Goal: Transaction & Acquisition: Purchase product/service

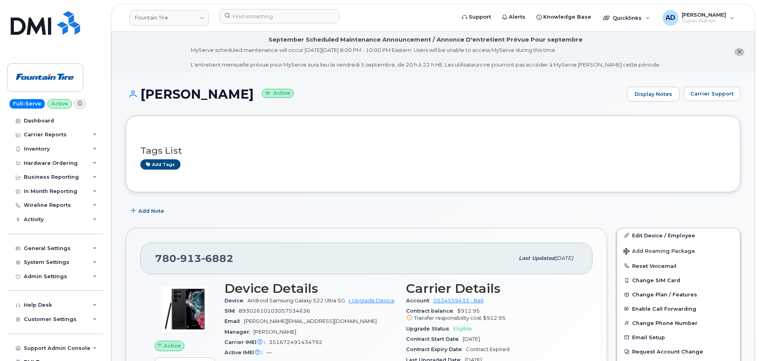
scroll to position [119, 0]
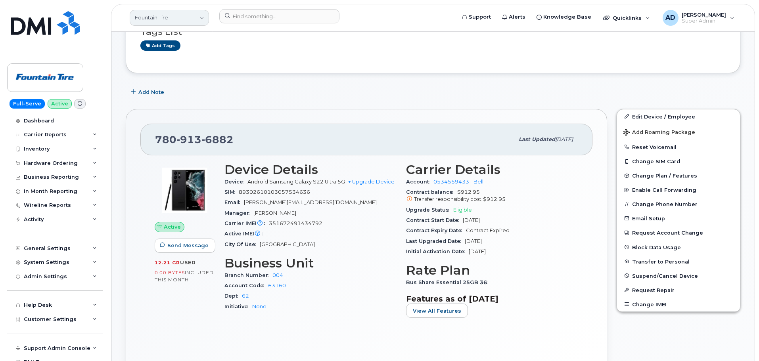
click at [158, 17] on link "Fountain Tire" at bounding box center [169, 18] width 79 height 16
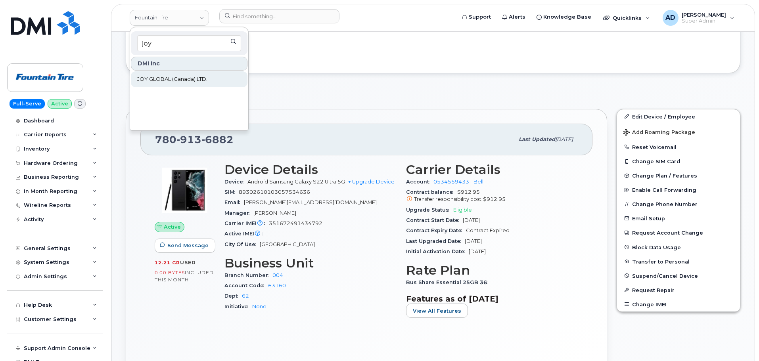
type input "joy"
click at [160, 79] on span "JOY GLOBAL (Canada) LTD." at bounding box center [172, 79] width 70 height 8
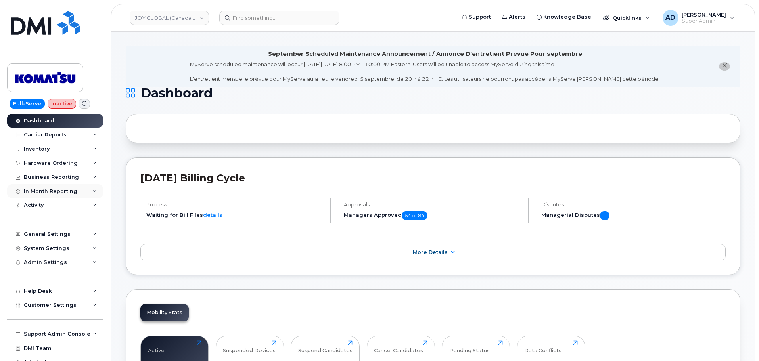
click at [74, 194] on div "In Month Reporting" at bounding box center [51, 191] width 54 height 6
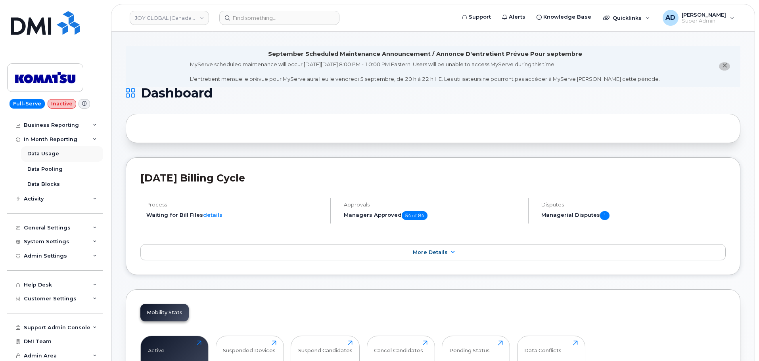
scroll to position [54, 0]
click at [71, 199] on div "Activity" at bounding box center [55, 197] width 96 height 14
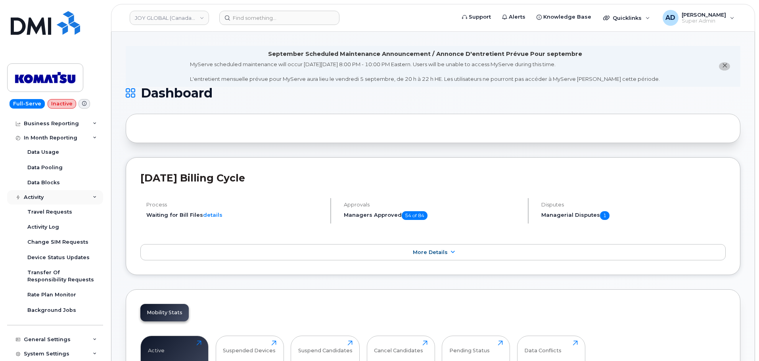
click at [71, 198] on div "Activity" at bounding box center [55, 197] width 96 height 14
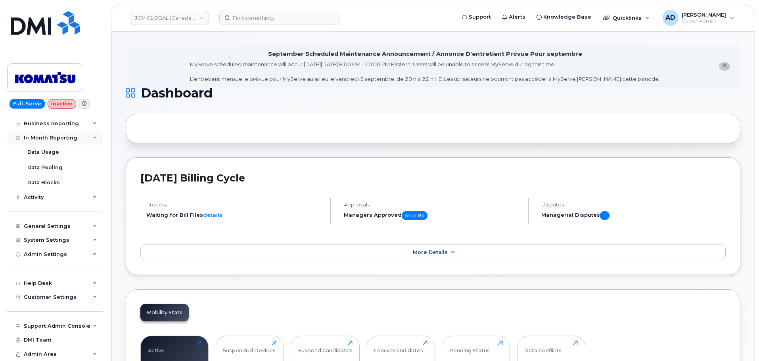
click at [64, 138] on div "In Month Reporting" at bounding box center [51, 138] width 54 height 6
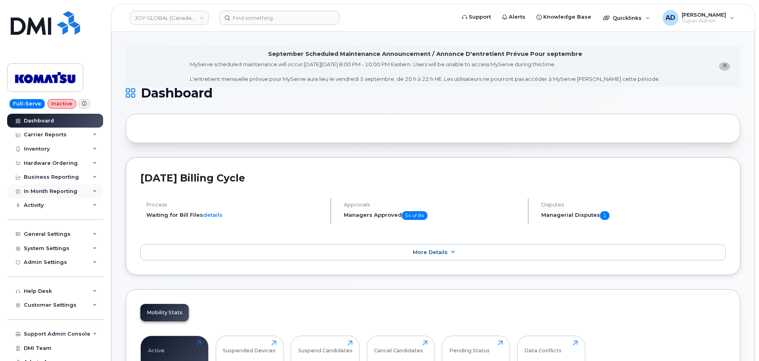
click at [67, 188] on div "In Month Reporting" at bounding box center [51, 191] width 54 height 6
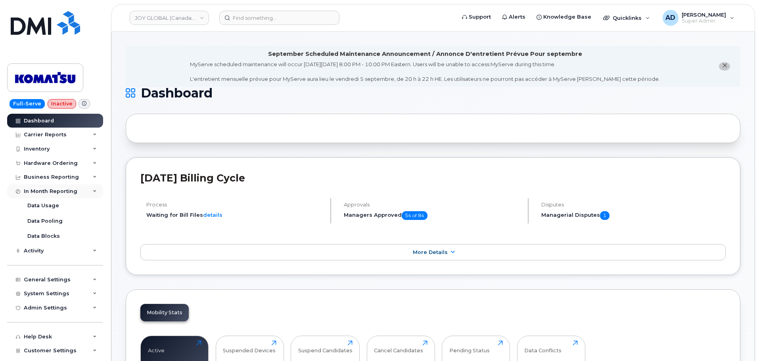
click at [65, 192] on div "In Month Reporting" at bounding box center [51, 191] width 54 height 6
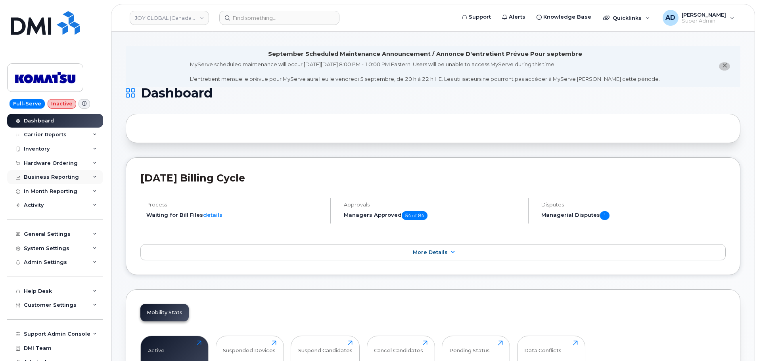
click at [71, 174] on div "Business Reporting" at bounding box center [51, 177] width 55 height 6
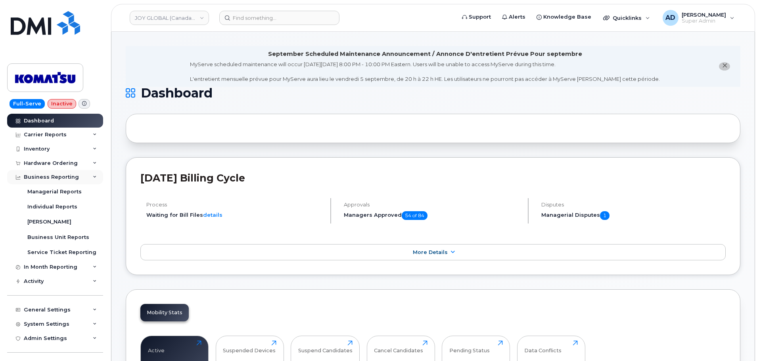
click at [71, 174] on div "Business Reporting" at bounding box center [51, 177] width 55 height 6
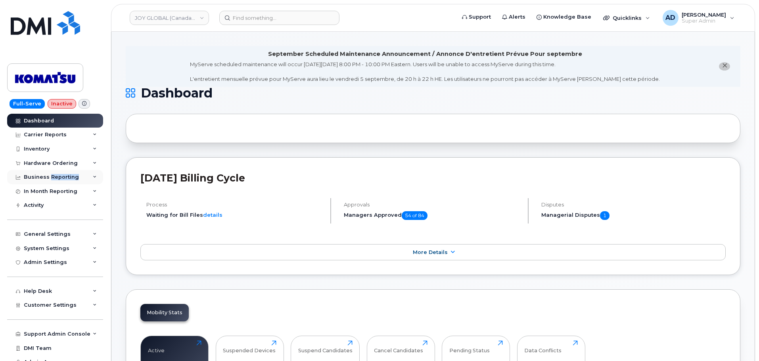
click at [71, 174] on div "Business Reporting" at bounding box center [51, 177] width 55 height 6
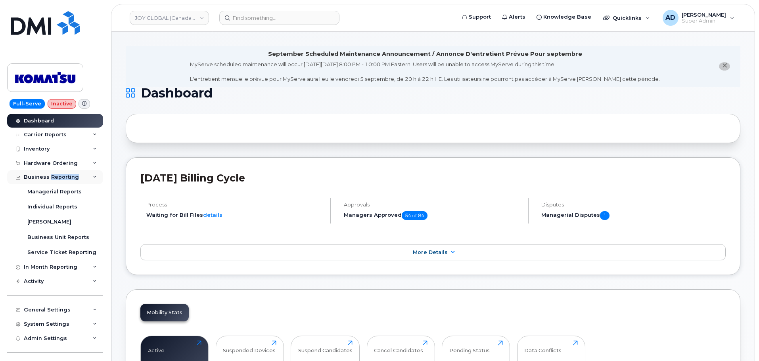
click at [67, 178] on div "Business Reporting" at bounding box center [51, 177] width 55 height 6
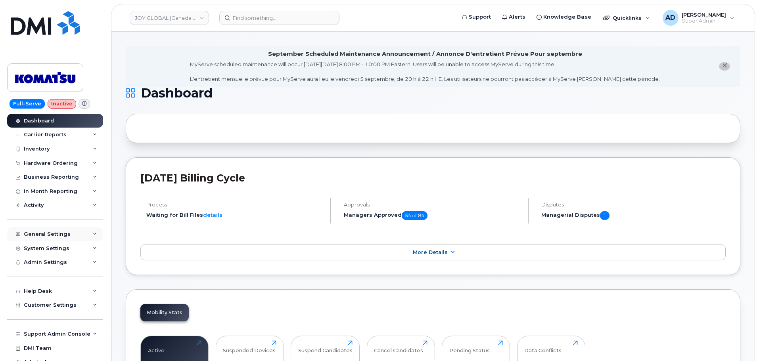
click at [65, 240] on div "General Settings" at bounding box center [55, 234] width 96 height 14
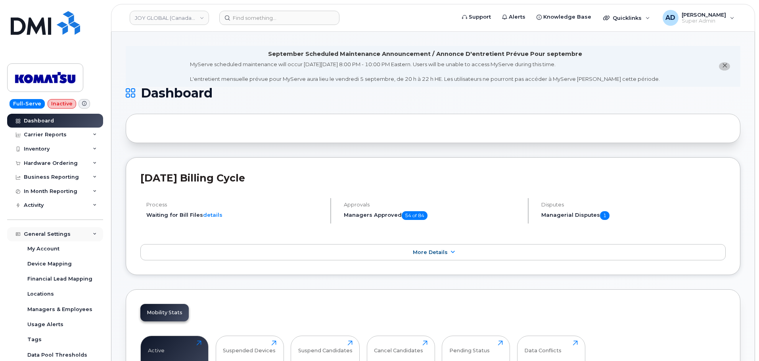
click at [66, 236] on div "General Settings" at bounding box center [47, 234] width 47 height 6
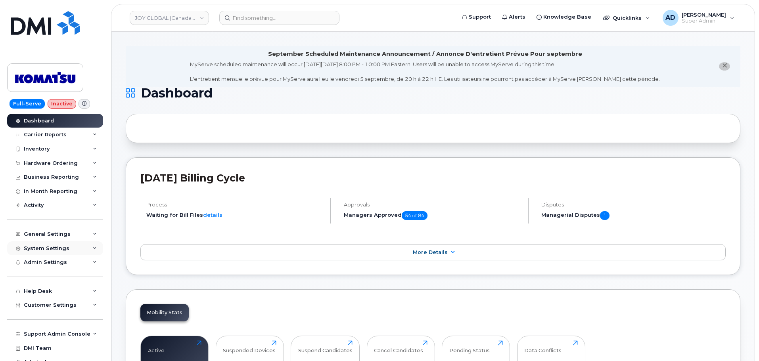
click at [71, 249] on div "System Settings" at bounding box center [55, 249] width 96 height 14
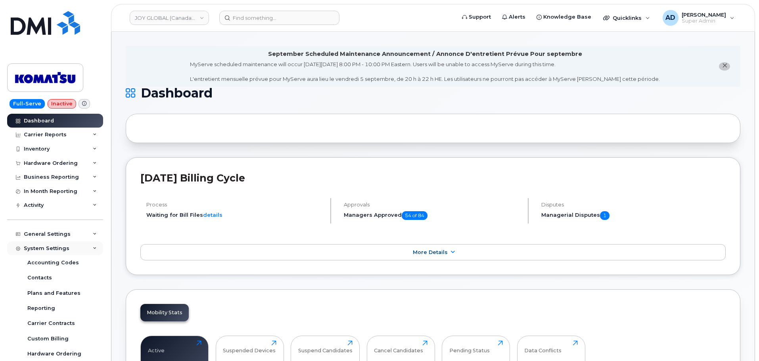
click at [71, 249] on div "System Settings" at bounding box center [55, 249] width 96 height 14
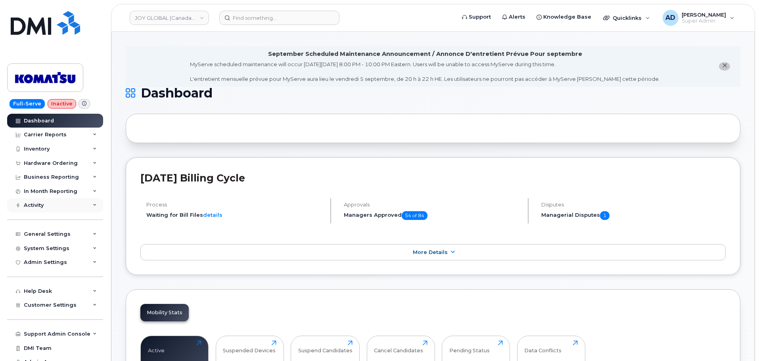
click at [71, 207] on div "Activity" at bounding box center [55, 205] width 96 height 14
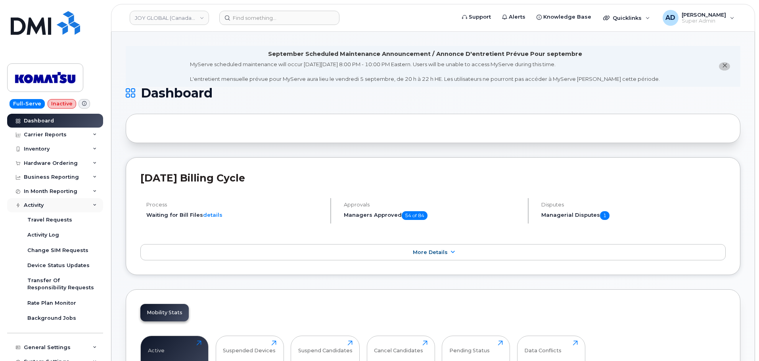
click at [71, 205] on div "Activity" at bounding box center [55, 205] width 96 height 14
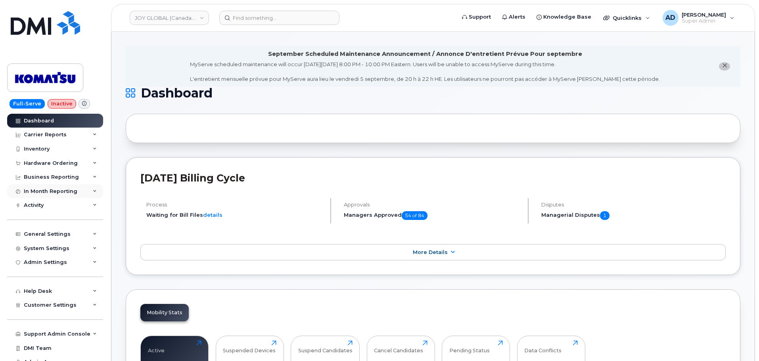
click at [76, 186] on div "In Month Reporting" at bounding box center [55, 191] width 96 height 14
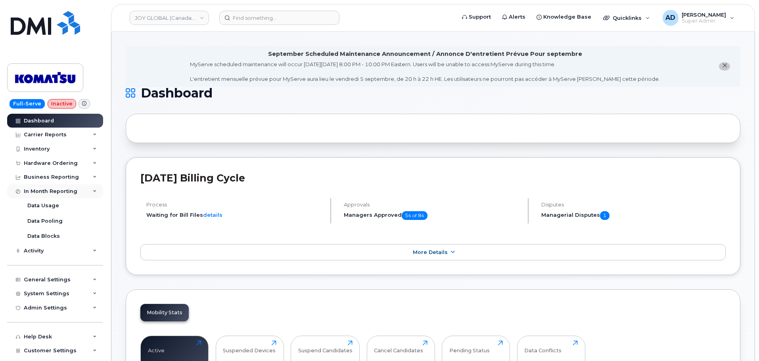
click at [77, 186] on div "In Month Reporting" at bounding box center [55, 191] width 96 height 14
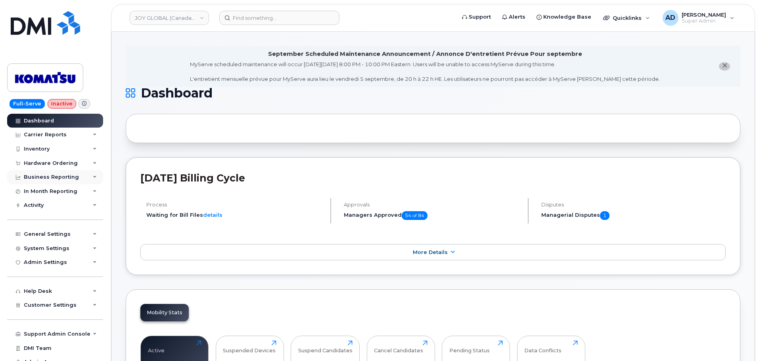
click at [80, 172] on div "Business Reporting" at bounding box center [55, 177] width 96 height 14
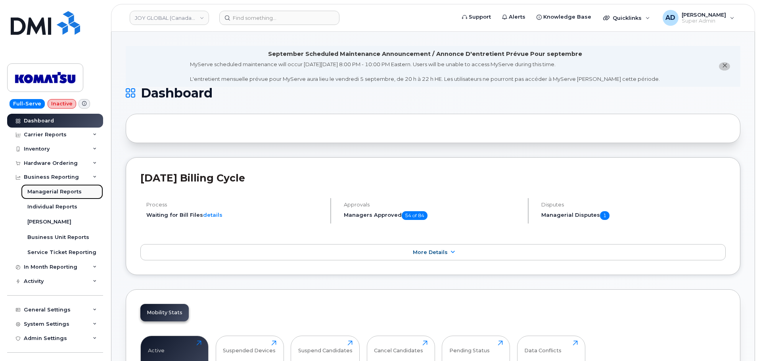
click at [75, 194] on div "Managerial Reports" at bounding box center [54, 191] width 54 height 7
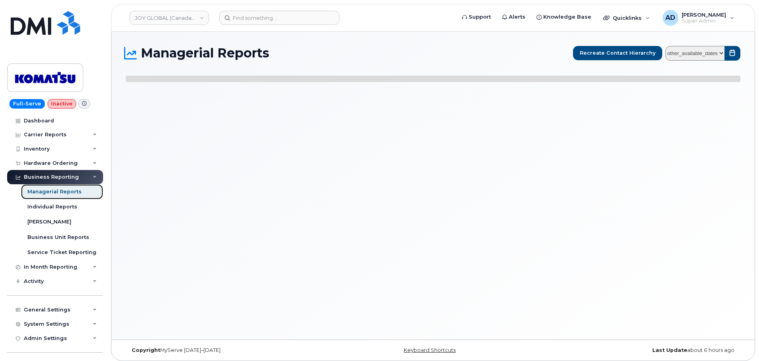
select select
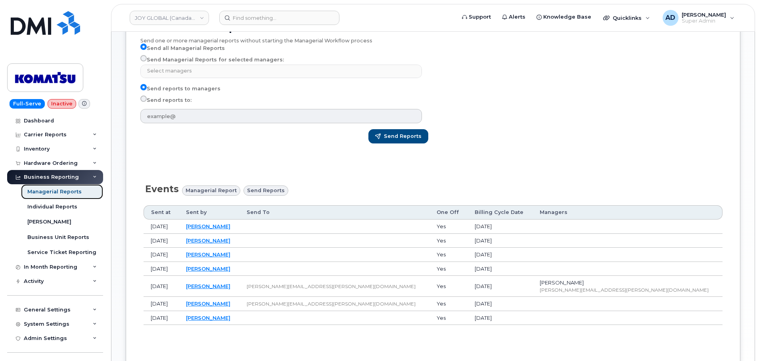
scroll to position [263, 0]
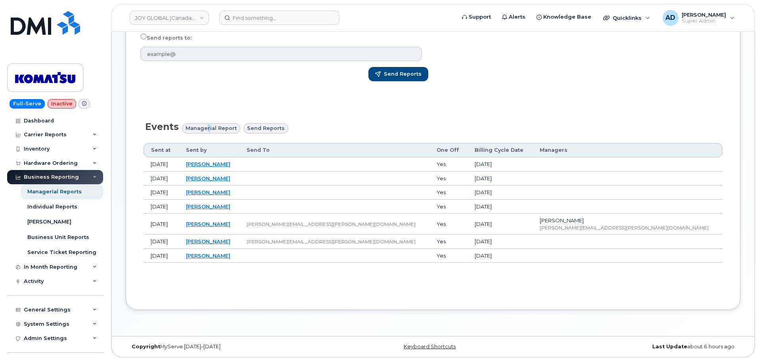
click at [207, 128] on span "Managerial Report" at bounding box center [211, 129] width 51 height 8
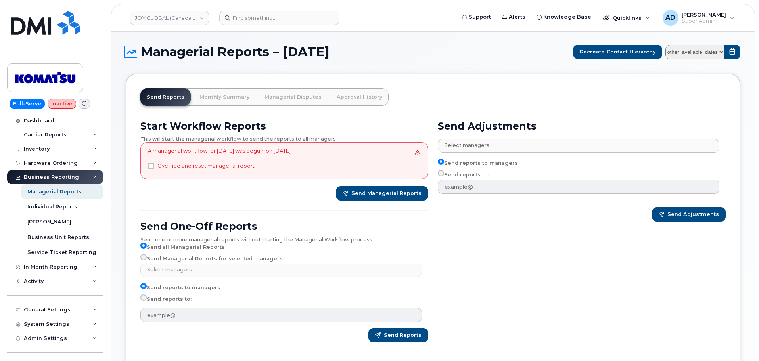
scroll to position [0, 0]
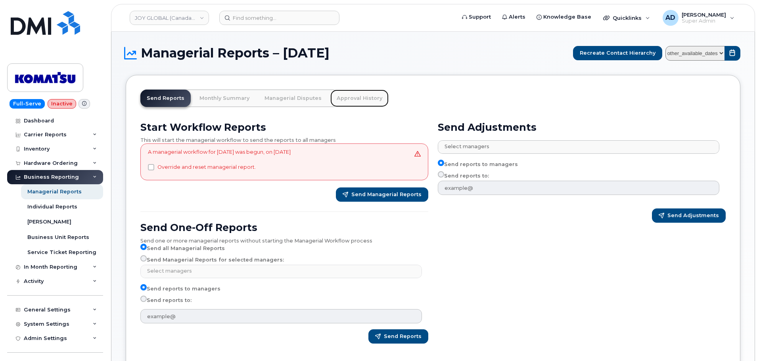
click at [347, 98] on link "Approval History" at bounding box center [359, 98] width 58 height 17
click at [234, 103] on link "Monthly Summary" at bounding box center [224, 98] width 63 height 17
click at [295, 105] on link "Managerial Disputes" at bounding box center [293, 98] width 70 height 17
click at [297, 100] on link "Managerial Disputes" at bounding box center [293, 98] width 70 height 17
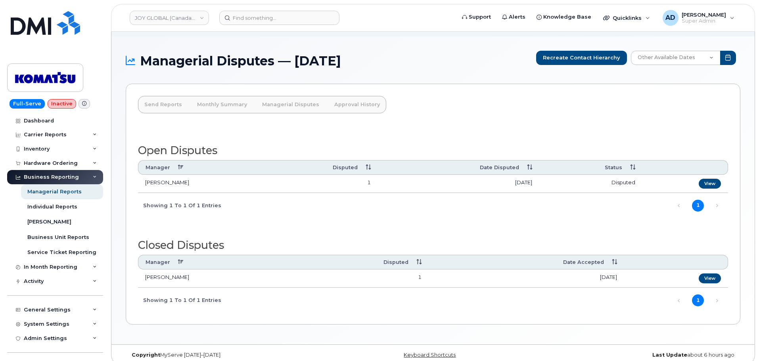
scroll to position [40, 0]
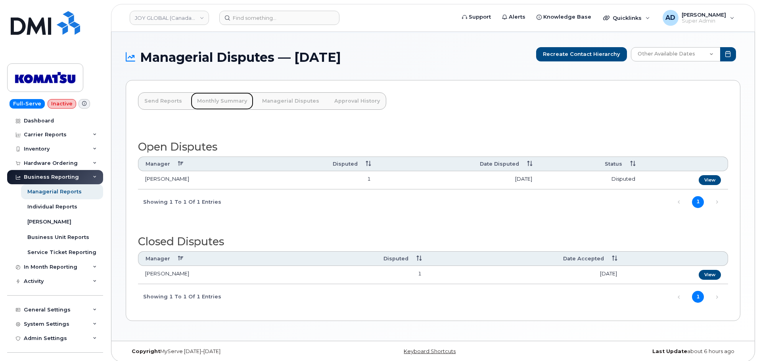
click at [236, 103] on link "Monthly Summary" at bounding box center [222, 100] width 63 height 17
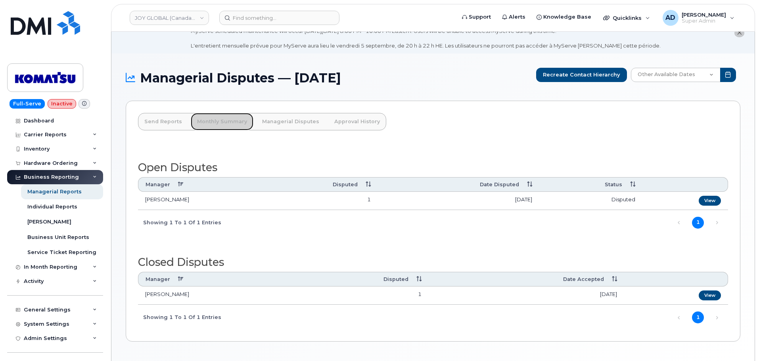
scroll to position [0, 0]
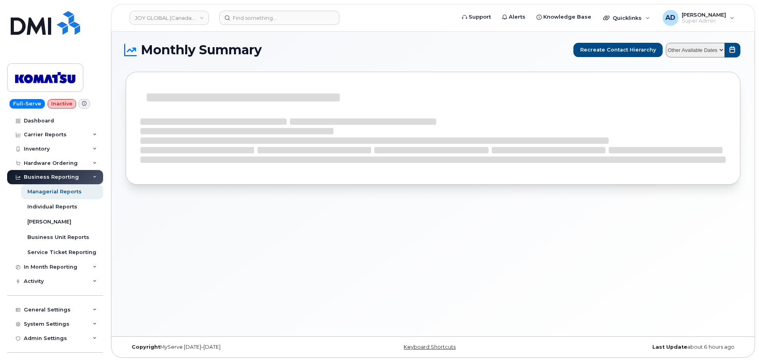
scroll to position [4, 0]
select select
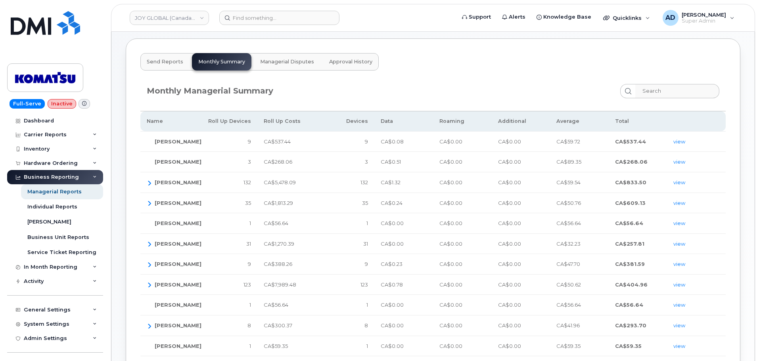
scroll to position [0, 0]
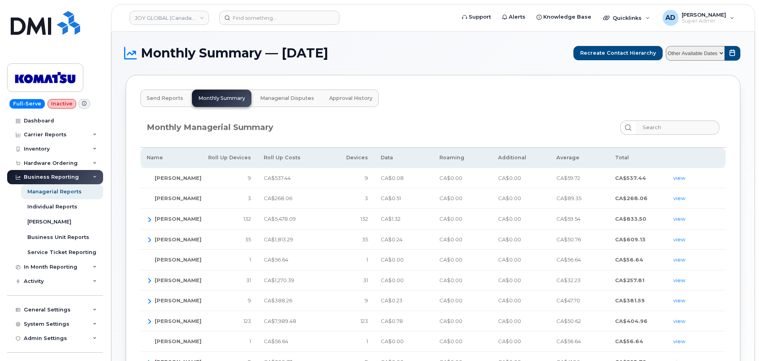
click at [173, 98] on span "Send Reports" at bounding box center [165, 98] width 36 height 6
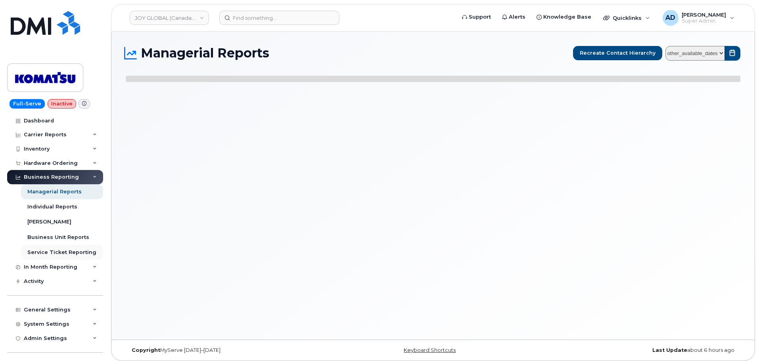
select select
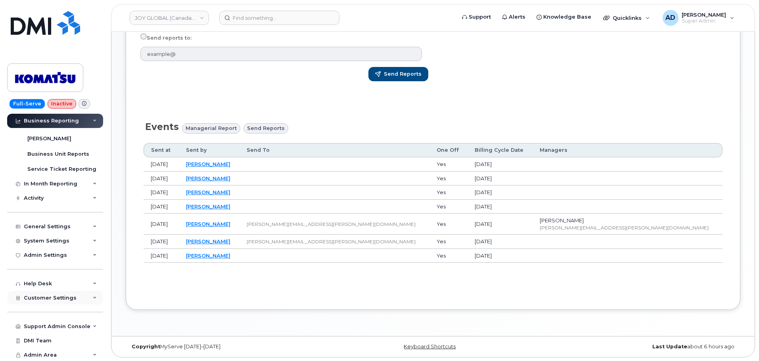
scroll to position [84, 0]
click at [57, 225] on div "General Settings" at bounding box center [47, 226] width 47 height 6
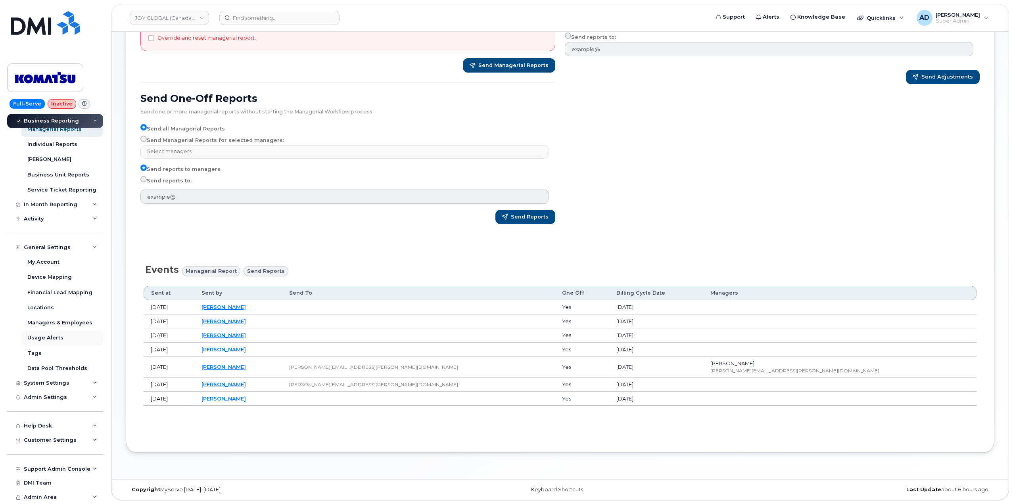
scroll to position [62, 0]
click at [79, 361] on div "Customer Settings" at bounding box center [55, 440] width 96 height 14
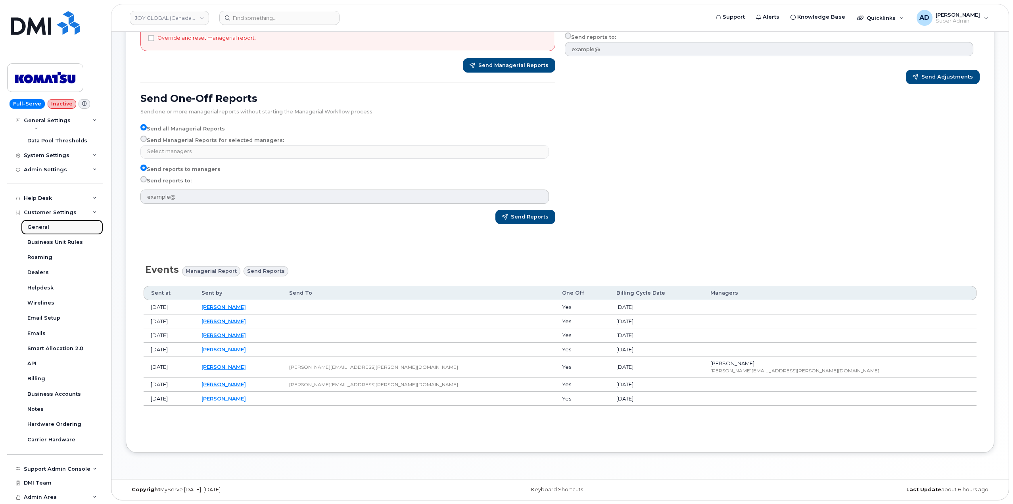
click at [49, 227] on link "General" at bounding box center [62, 227] width 82 height 15
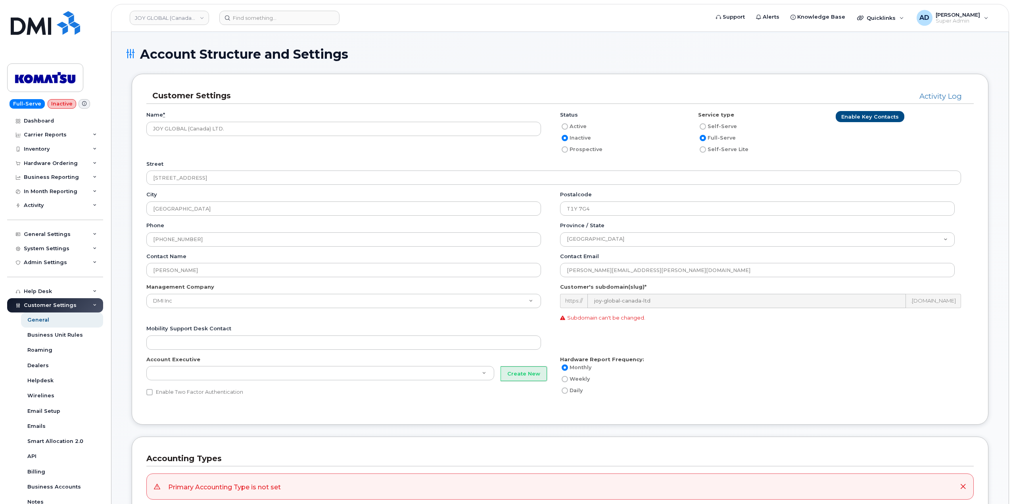
scroll to position [79, 0]
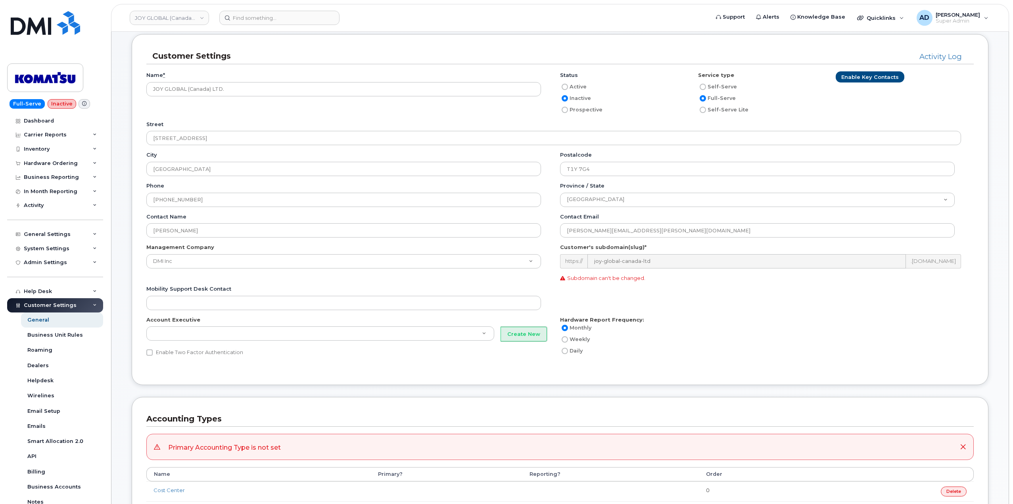
drag, startPoint x: 949, startPoint y: 56, endPoint x: 985, endPoint y: 67, distance: 37.5
click at [985, 67] on div "Customer Settings Activity Log Name * JOY GLOBAL (Canada) LTD. Status Active In…" at bounding box center [560, 209] width 857 height 351
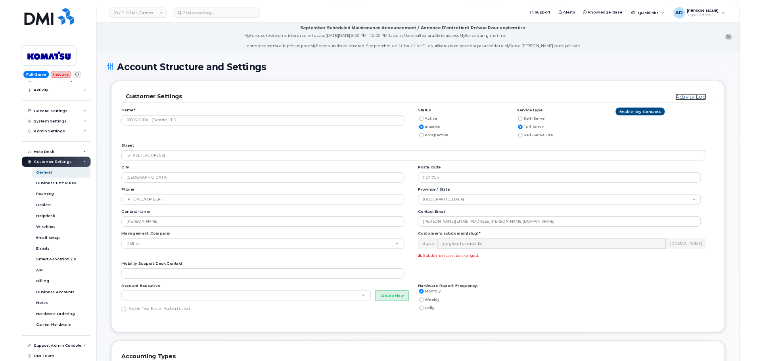
scroll to position [0, 0]
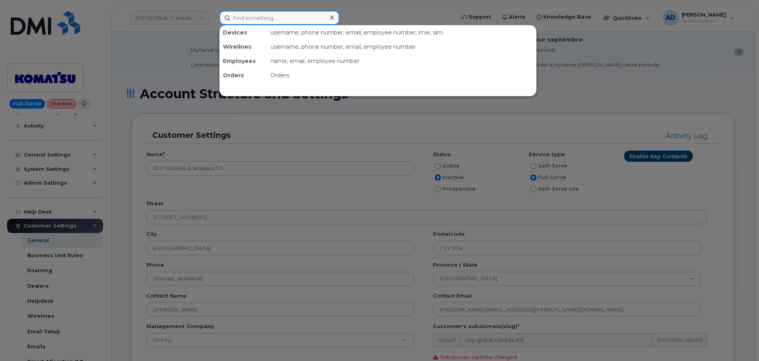
click at [302, 19] on input at bounding box center [279, 18] width 120 height 14
paste input "299430"
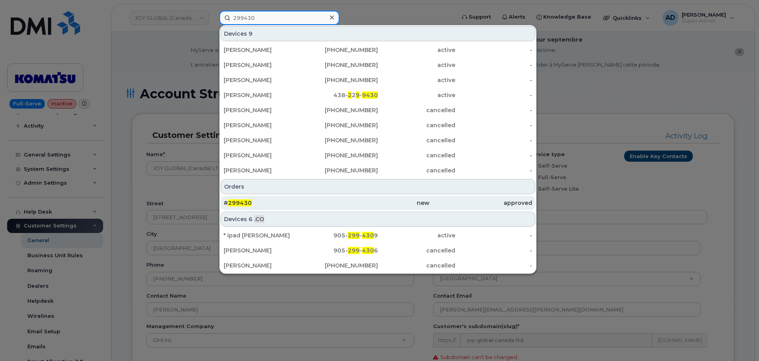
type input "299430"
click at [393, 201] on div "new" at bounding box center [377, 203] width 103 height 8
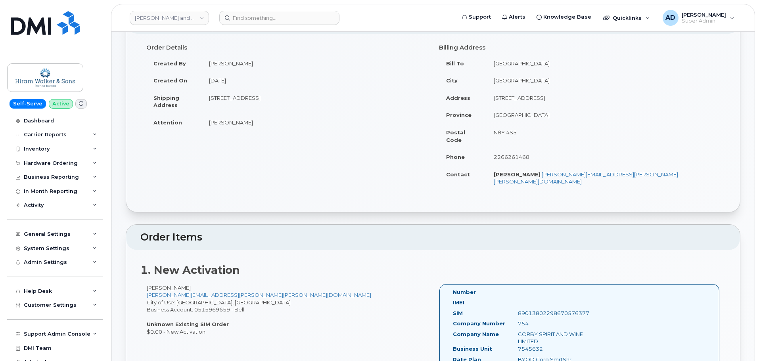
scroll to position [119, 0]
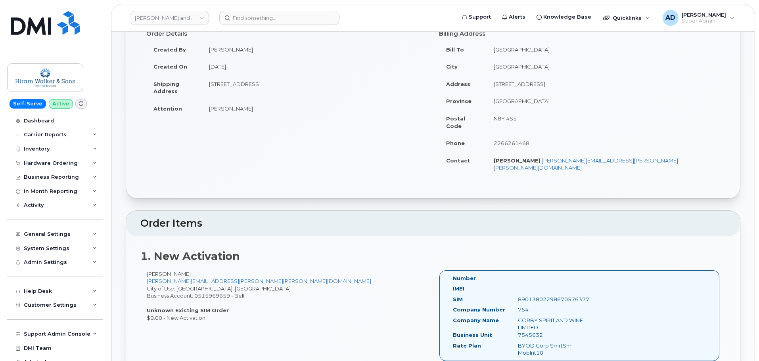
drag, startPoint x: 562, startPoint y: 134, endPoint x: 516, endPoint y: 139, distance: 45.5
click at [516, 139] on td "2266261468" at bounding box center [603, 142] width 233 height 17
copy td "2266261468"
click at [583, 136] on td "2266261468" at bounding box center [603, 142] width 233 height 17
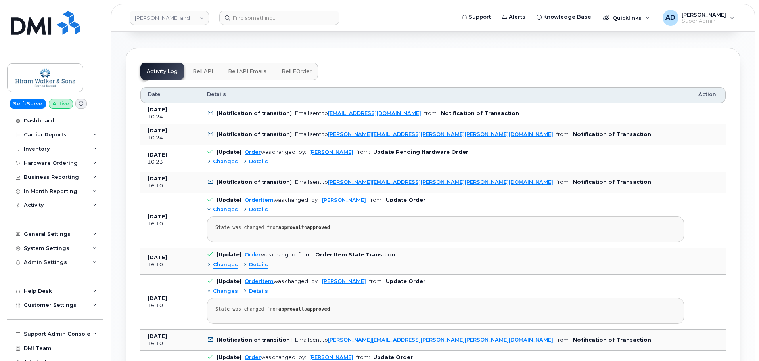
scroll to position [595, 0]
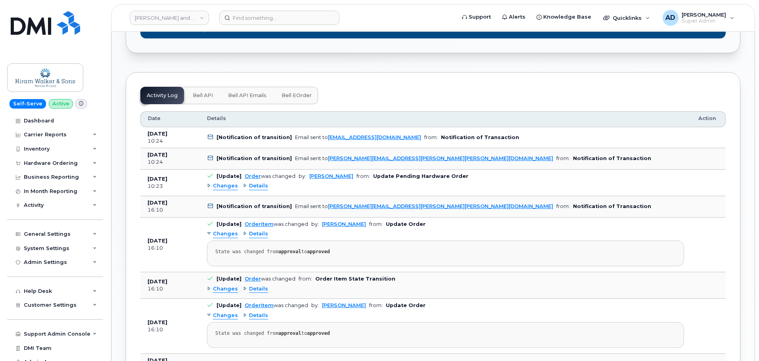
click at [295, 92] on span "Bell eOrder" at bounding box center [297, 95] width 30 height 6
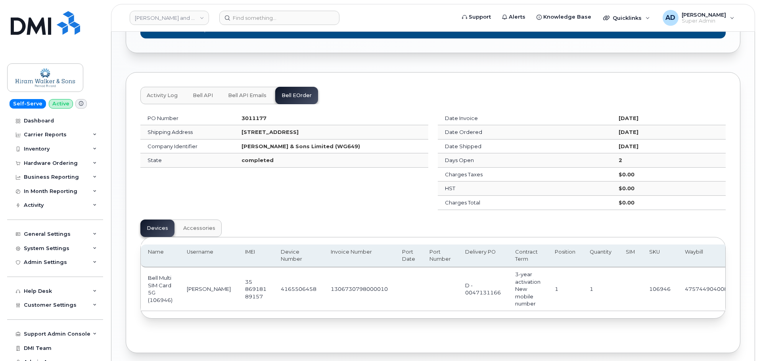
click at [259, 92] on span "Bell API Emails" at bounding box center [247, 95] width 38 height 6
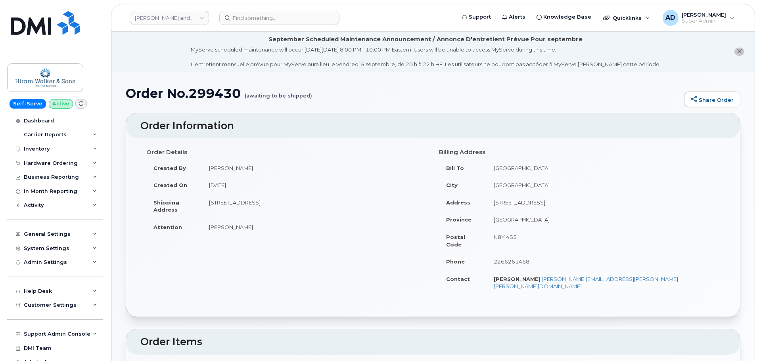
scroll to position [0, 0]
drag, startPoint x: 562, startPoint y: 256, endPoint x: 521, endPoint y: 257, distance: 41.3
click at [521, 257] on td "2266261468" at bounding box center [603, 261] width 233 height 17
copy td "2266261468"
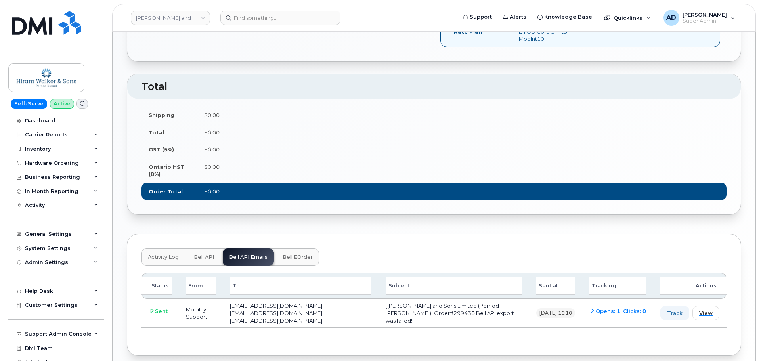
scroll to position [453, 0]
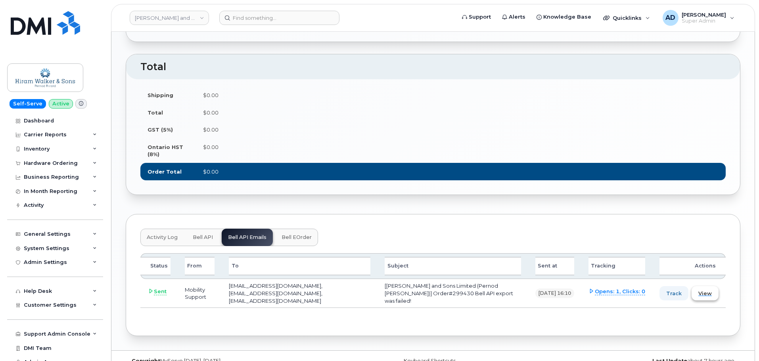
click at [709, 290] on span "View" at bounding box center [704, 294] width 13 height 8
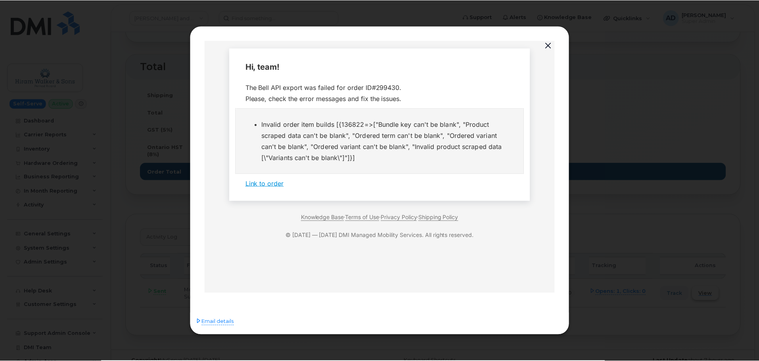
scroll to position [0, 0]
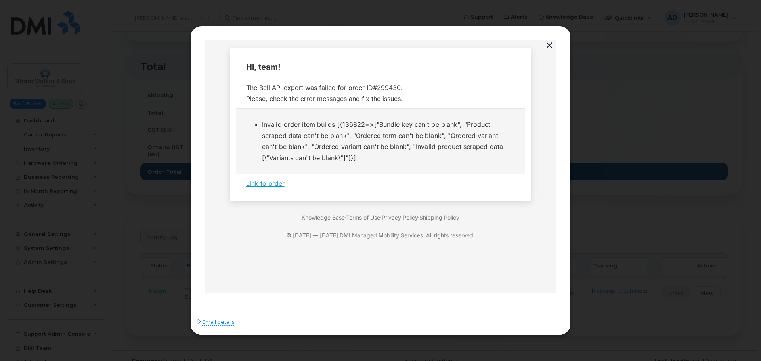
click at [269, 184] on link "Link to order" at bounding box center [265, 183] width 38 height 8
click at [549, 43] on button "button" at bounding box center [550, 45] width 12 height 11
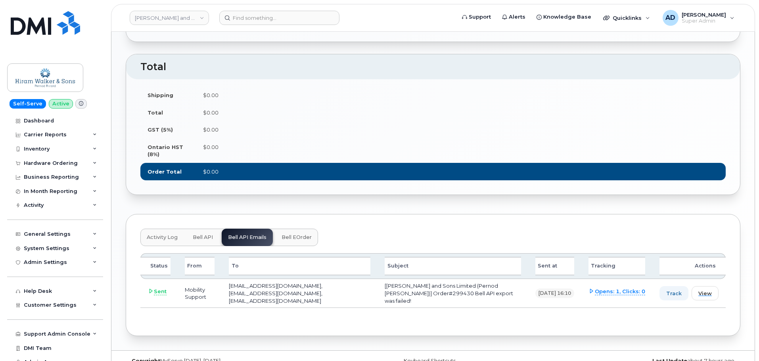
click at [201, 229] on button "Bell API" at bounding box center [202, 237] width 33 height 17
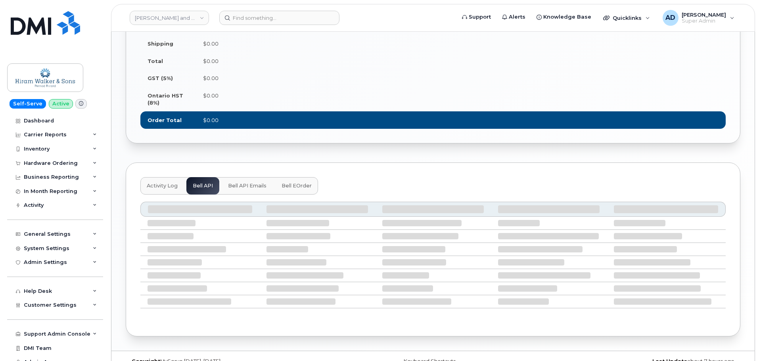
scroll to position [414, 0]
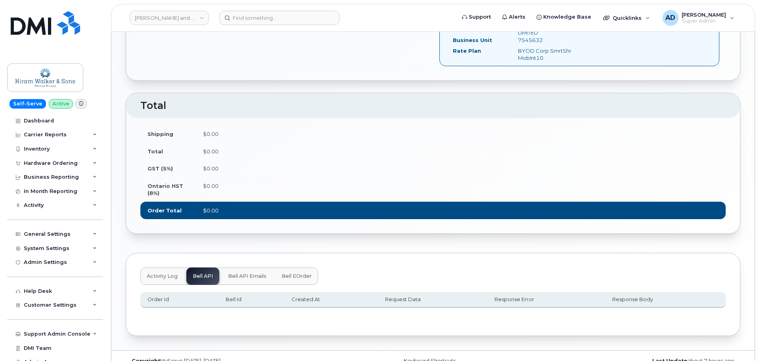
click at [169, 273] on span "Activity Log" at bounding box center [162, 276] width 31 height 6
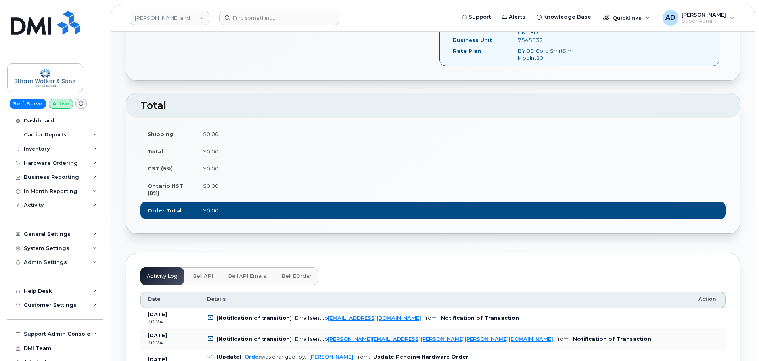
scroll to position [533, 0]
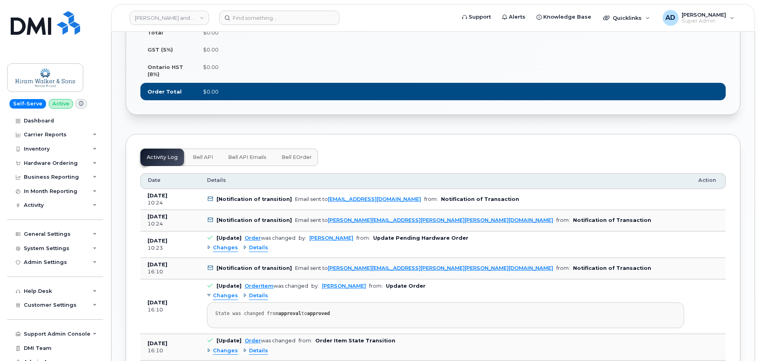
click at [251, 244] on span "Details" at bounding box center [258, 248] width 19 height 8
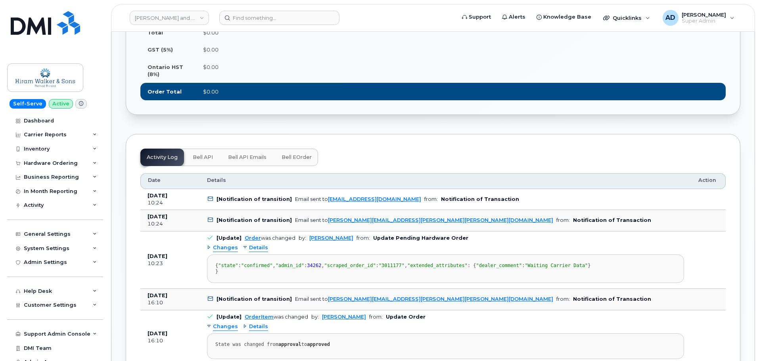
click at [219, 244] on span "Changes" at bounding box center [225, 248] width 25 height 8
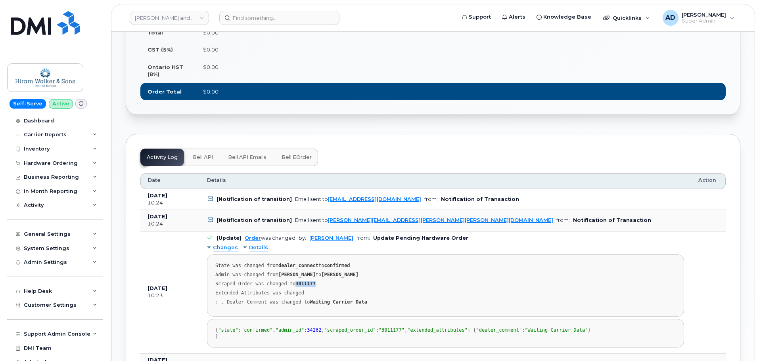
drag, startPoint x: 315, startPoint y: 271, endPoint x: 292, endPoint y: 271, distance: 23.0
click at [292, 281] on div "Scraped Order was changed to 3011177" at bounding box center [445, 284] width 460 height 6
copy strong "3011177"
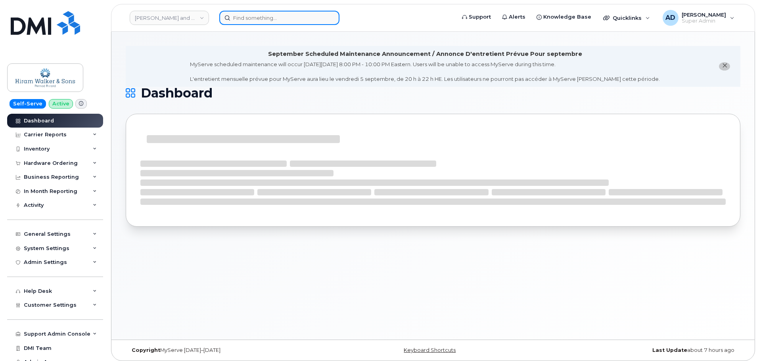
click at [278, 17] on input at bounding box center [279, 18] width 120 height 14
paste input "2266261468"
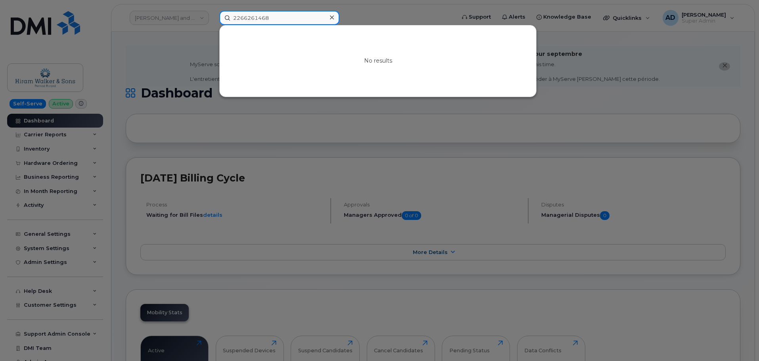
type input "2266261468"
click at [140, 81] on div at bounding box center [379, 180] width 759 height 361
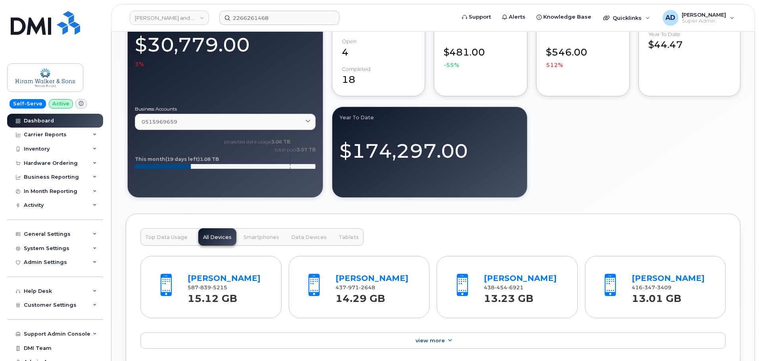
scroll to position [872, 0]
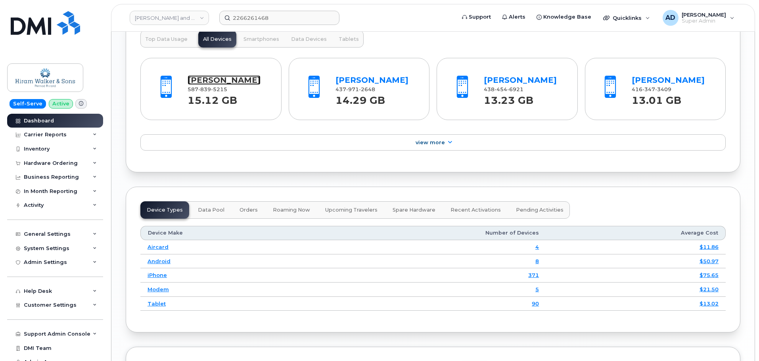
click at [234, 80] on link "Bhavesh Sharma" at bounding box center [224, 80] width 73 height 10
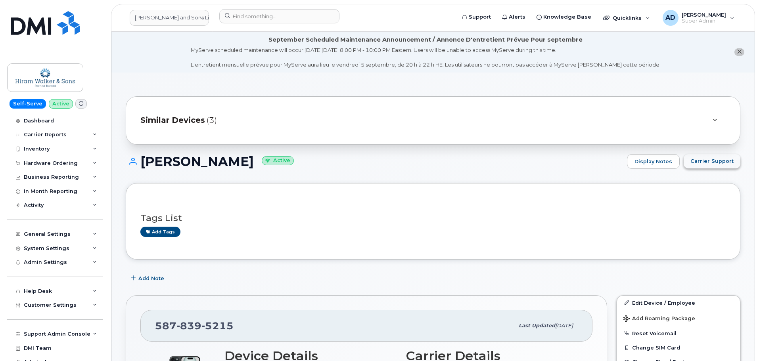
click at [713, 162] on span "Carrier Support" at bounding box center [711, 161] width 43 height 8
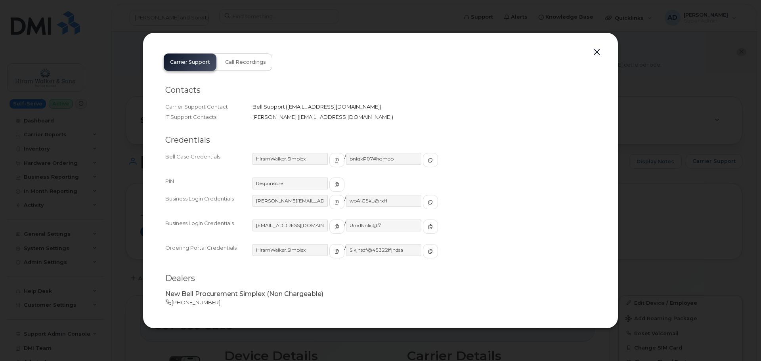
click at [117, 217] on div at bounding box center [380, 180] width 761 height 361
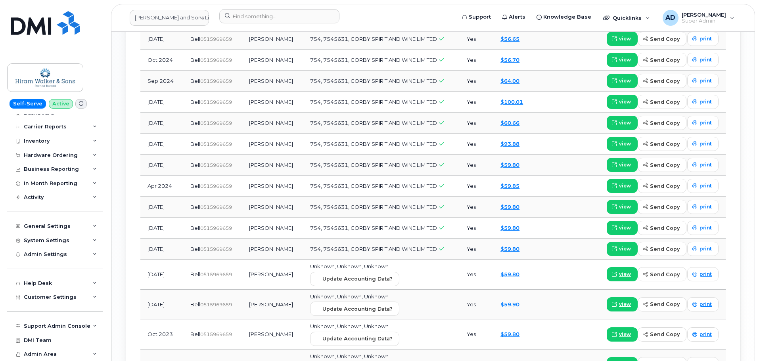
scroll to position [1243, 0]
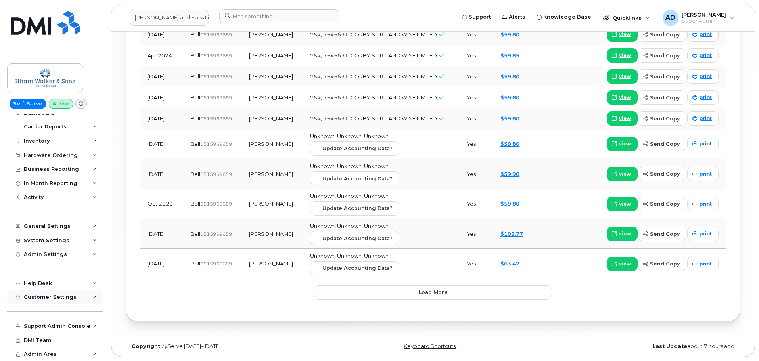
click at [69, 298] on span "Customer Settings" at bounding box center [50, 297] width 53 height 6
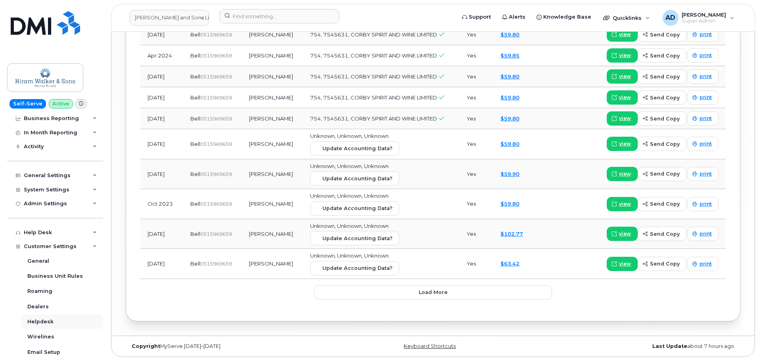
scroll to position [206, 0]
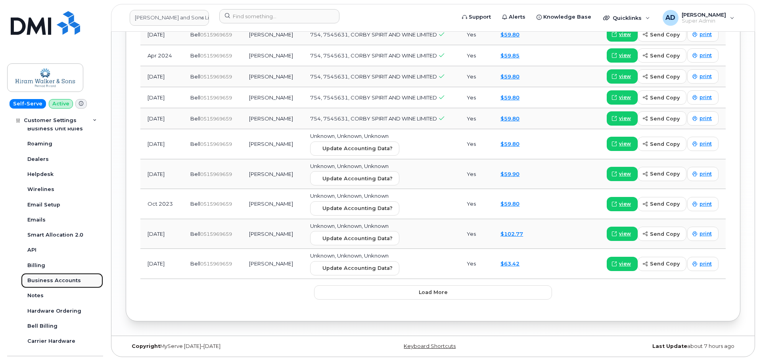
click at [61, 286] on link "Business Accounts" at bounding box center [62, 280] width 82 height 15
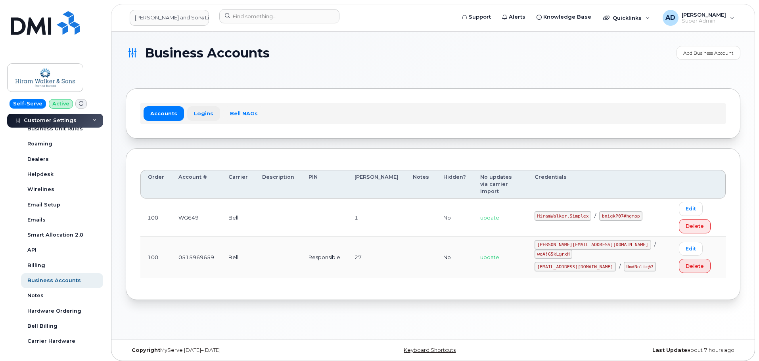
click at [190, 112] on link "Logins" at bounding box center [203, 113] width 33 height 14
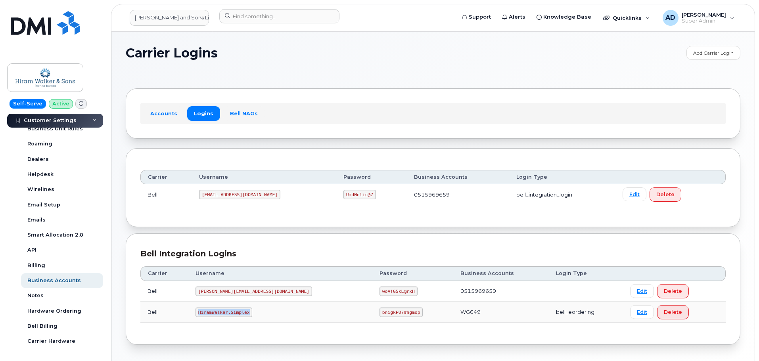
drag, startPoint x: 268, startPoint y: 314, endPoint x: 201, endPoint y: 313, distance: 67.8
click at [201, 313] on td "HiramWalker.Simplex" at bounding box center [280, 312] width 184 height 21
copy code "HiramWalker.Simplex"
drag, startPoint x: 337, startPoint y: 314, endPoint x: 320, endPoint y: 314, distance: 17.1
click at [380, 314] on code "bnigkP07#hgmop" at bounding box center [401, 313] width 43 height 10
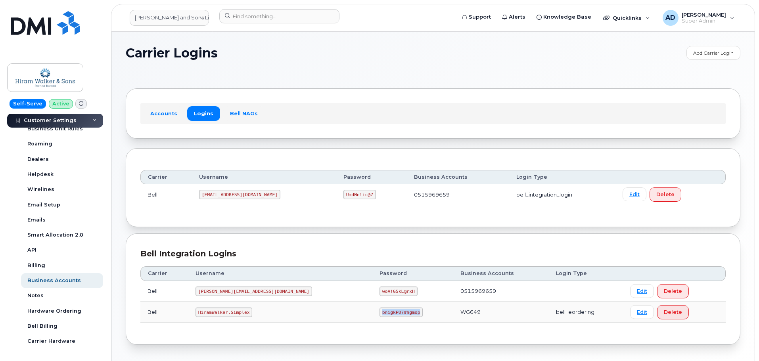
copy code "bnigkP07#hgmop"
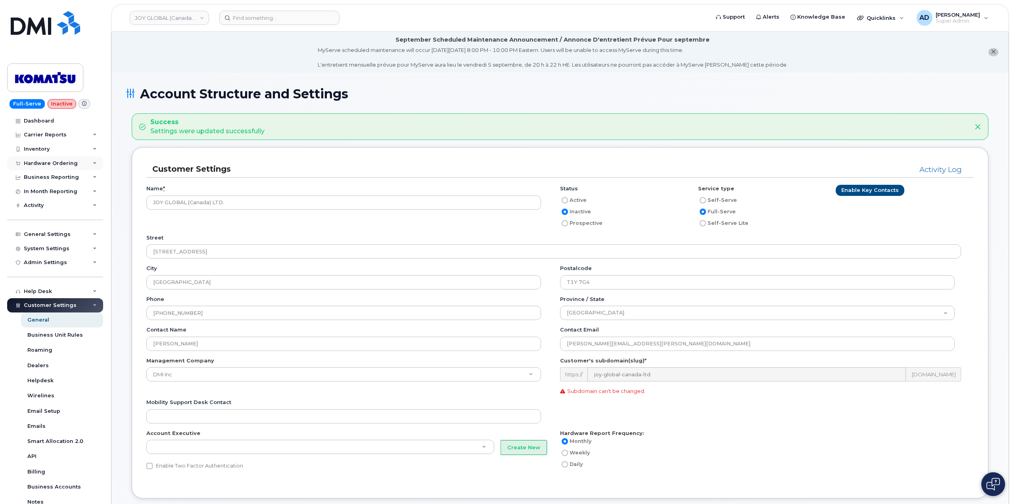
click at [88, 165] on div "Hardware Ordering" at bounding box center [55, 163] width 96 height 14
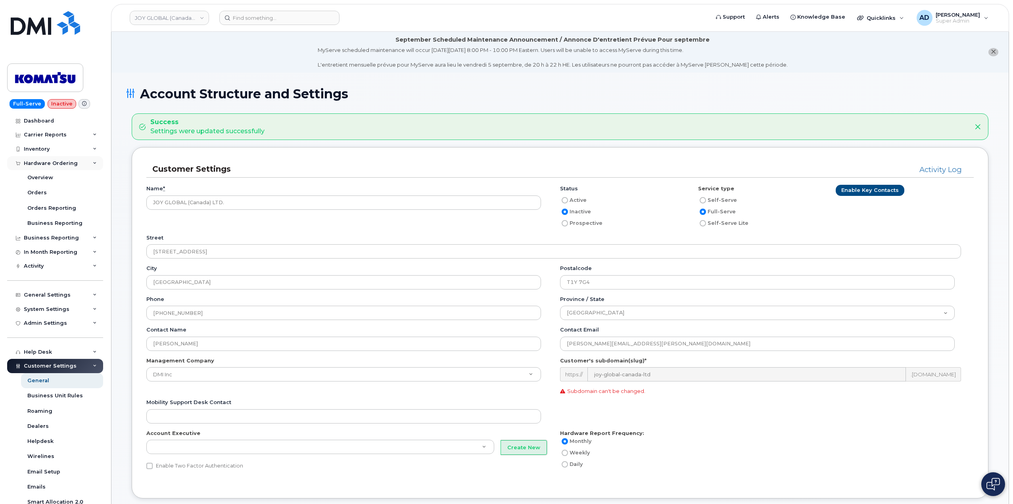
click at [88, 165] on div "Hardware Ordering" at bounding box center [55, 163] width 96 height 14
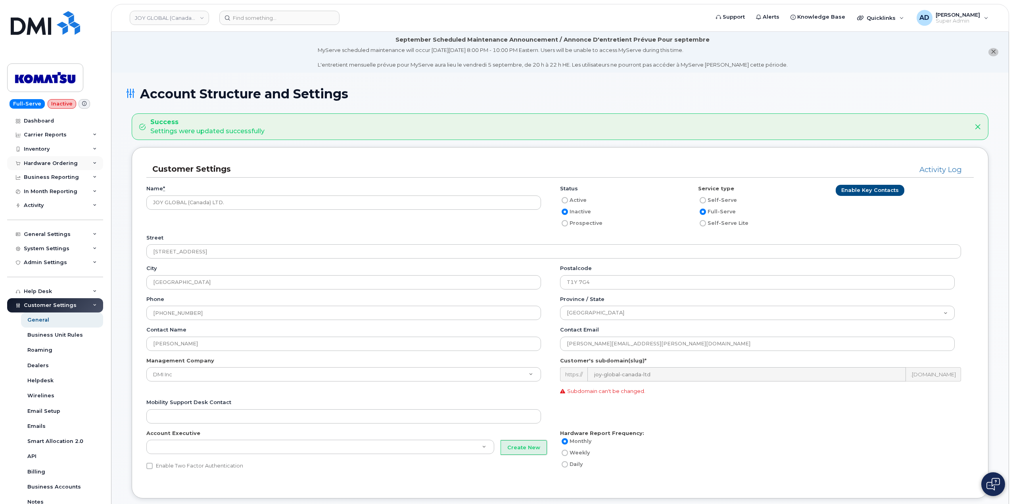
click at [87, 165] on div "Hardware Ordering" at bounding box center [55, 163] width 96 height 14
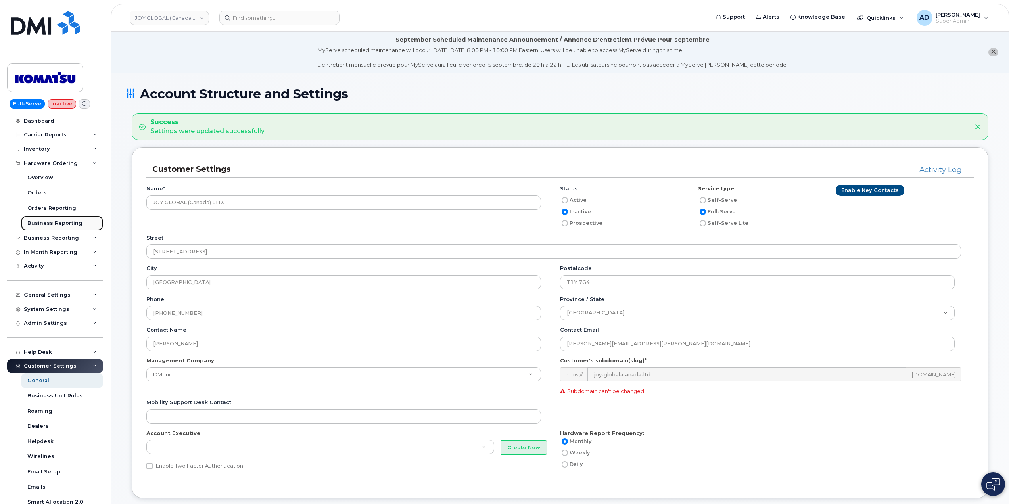
click at [60, 227] on link "Business Reporting" at bounding box center [62, 223] width 82 height 15
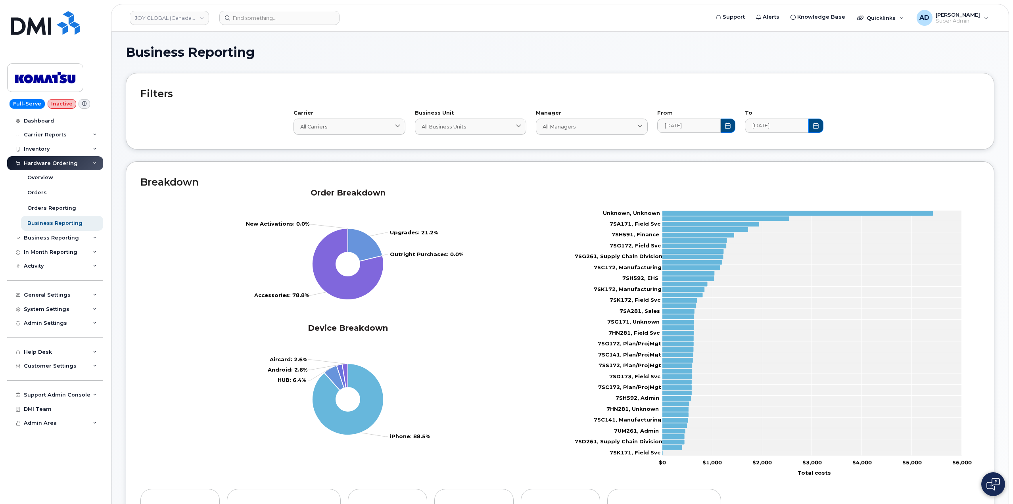
click at [87, 162] on div "Hardware Ordering" at bounding box center [55, 163] width 96 height 14
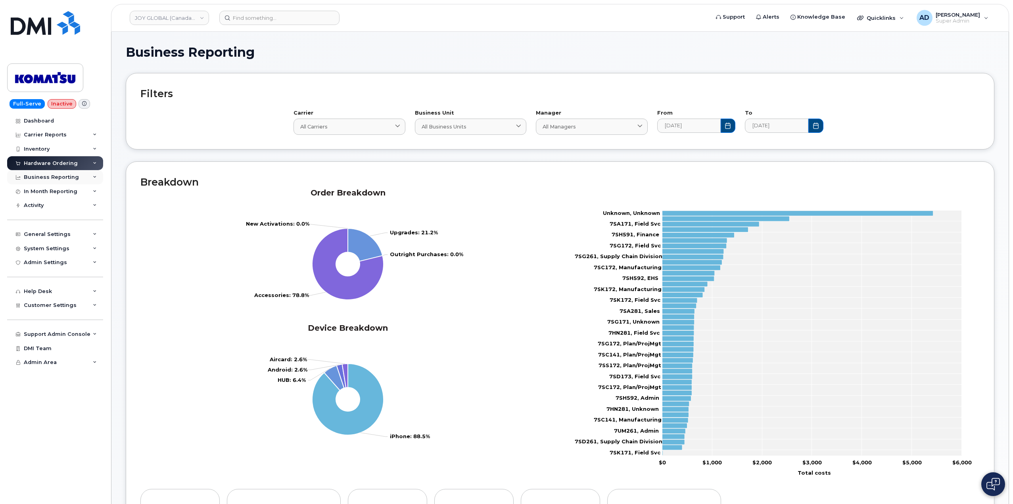
click at [82, 179] on div "Business Reporting" at bounding box center [55, 177] width 96 height 14
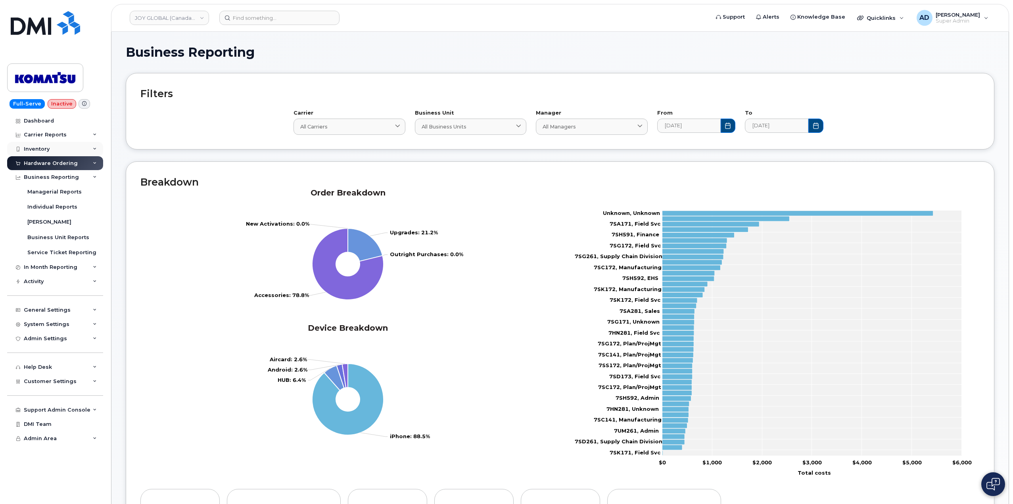
click at [87, 148] on div "Inventory" at bounding box center [55, 149] width 96 height 14
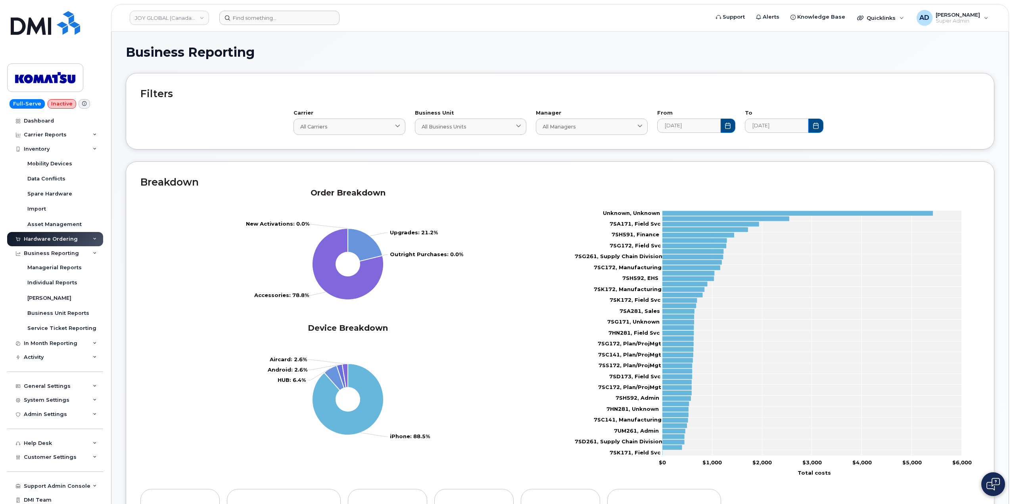
click at [550, 15] on form at bounding box center [461, 18] width 485 height 14
click at [45, 387] on div "General Settings" at bounding box center [47, 386] width 47 height 6
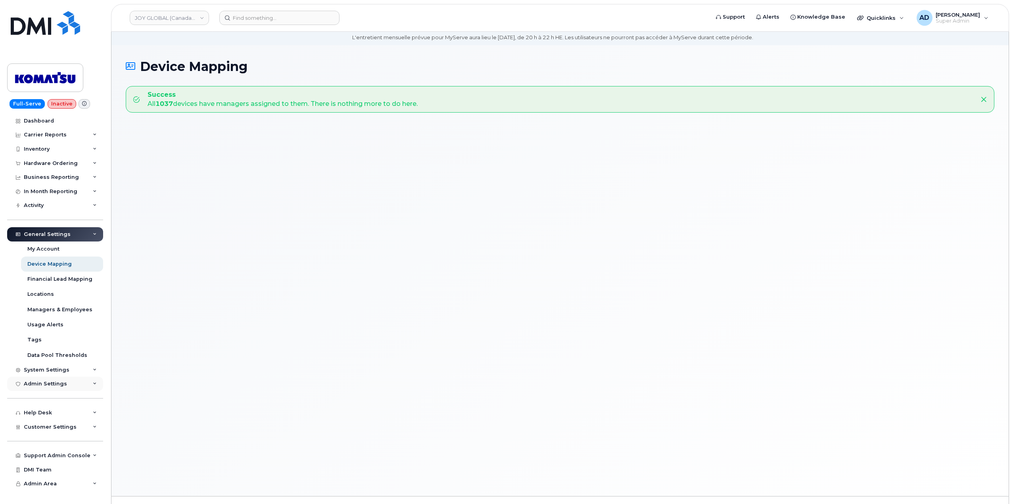
scroll to position [45, 0]
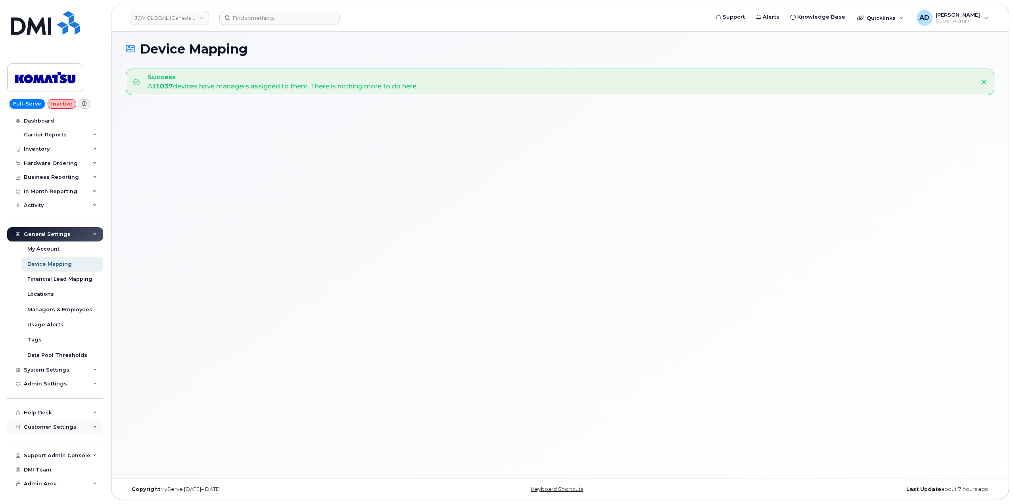
click at [68, 430] on div "Customer Settings" at bounding box center [55, 427] width 96 height 14
click at [64, 440] on link "General" at bounding box center [62, 441] width 82 height 15
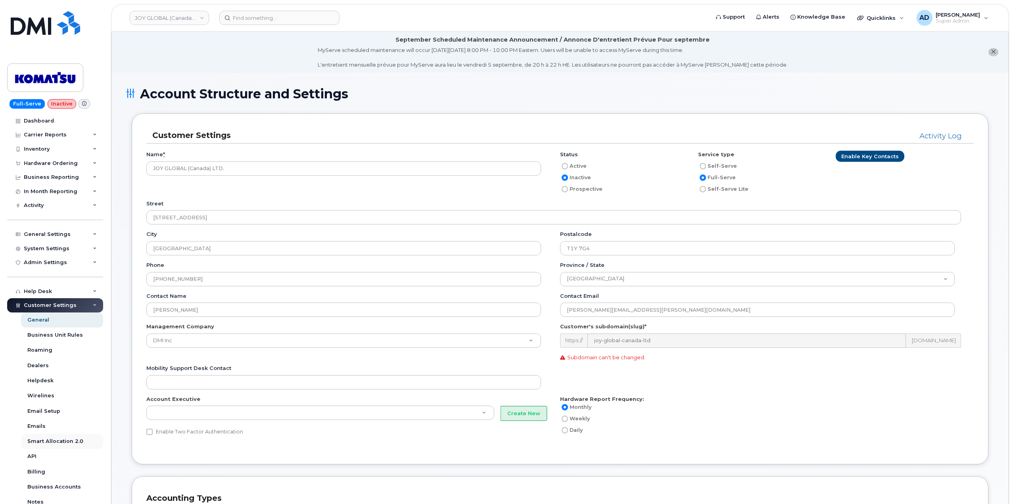
scroll to position [160, 0]
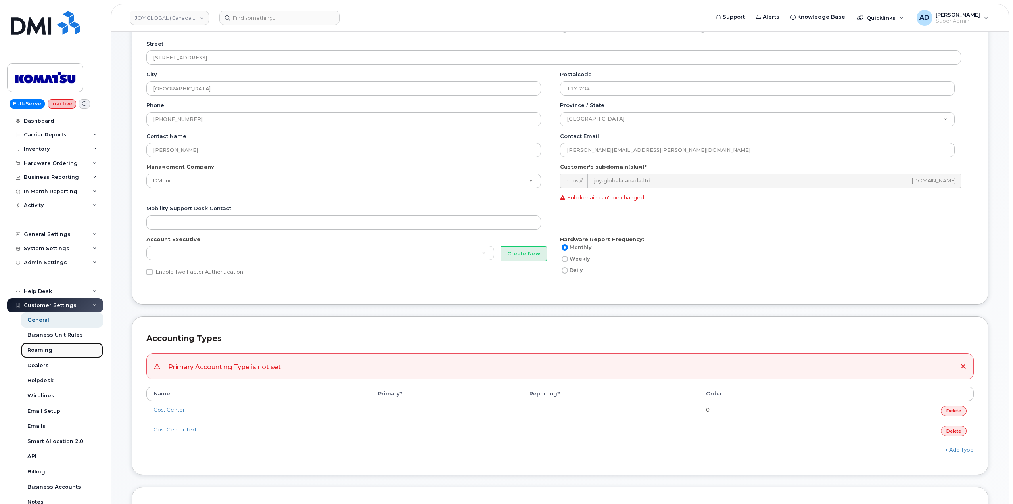
click at [59, 353] on link "Roaming" at bounding box center [62, 350] width 82 height 15
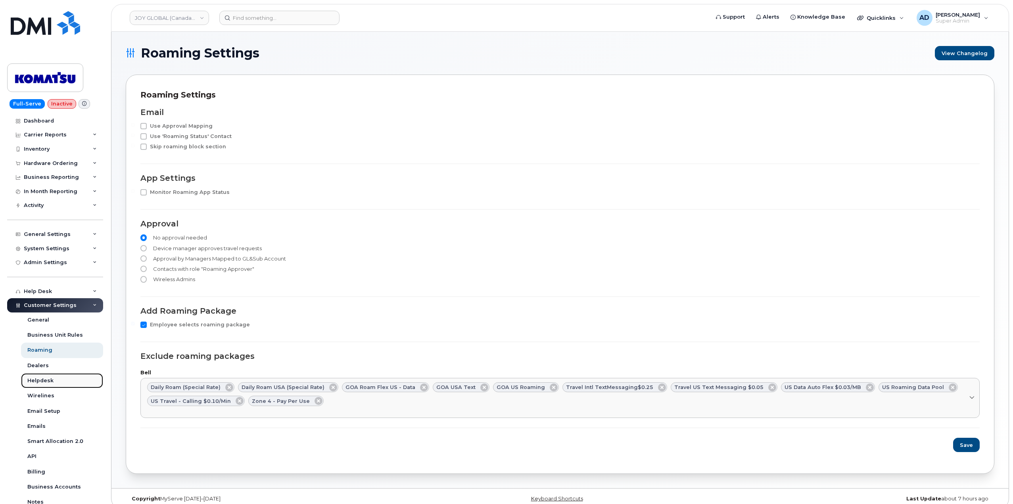
click at [60, 379] on link "Helpdesk" at bounding box center [62, 380] width 82 height 15
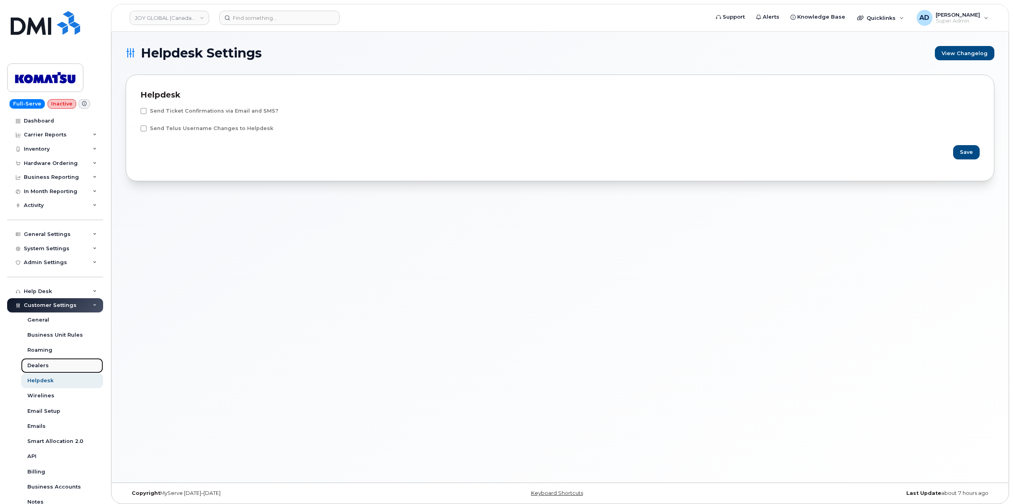
click at [63, 369] on link "Dealers" at bounding box center [62, 365] width 82 height 15
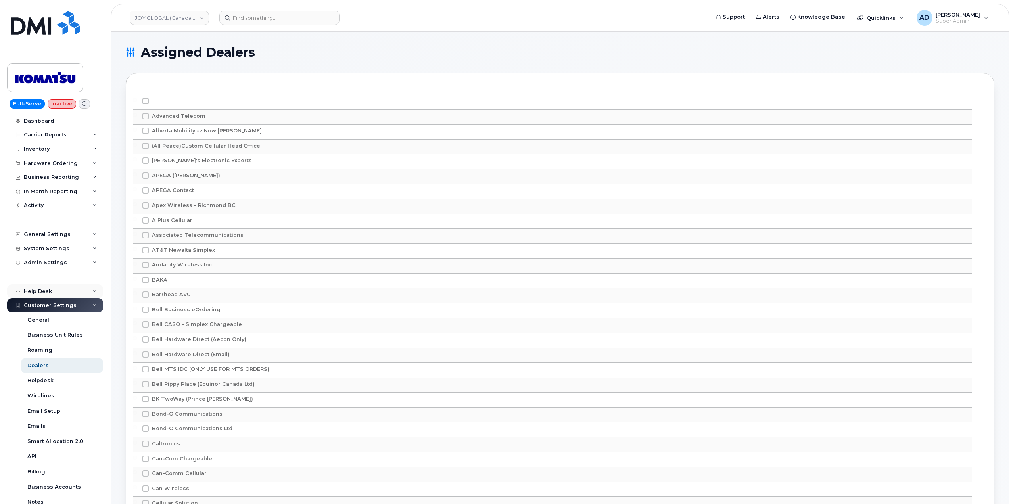
click at [61, 291] on div "Help Desk" at bounding box center [55, 291] width 96 height 14
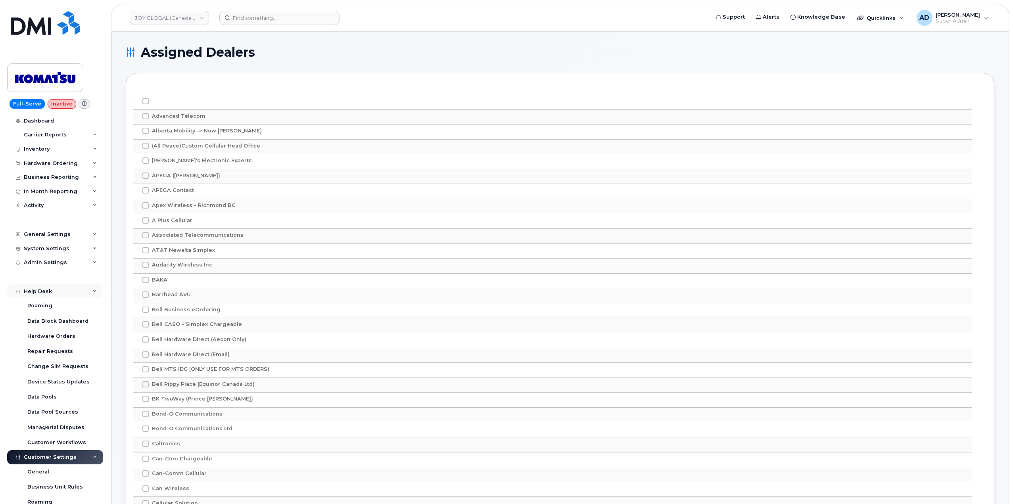
click at [86, 290] on div "Help Desk" at bounding box center [55, 291] width 96 height 14
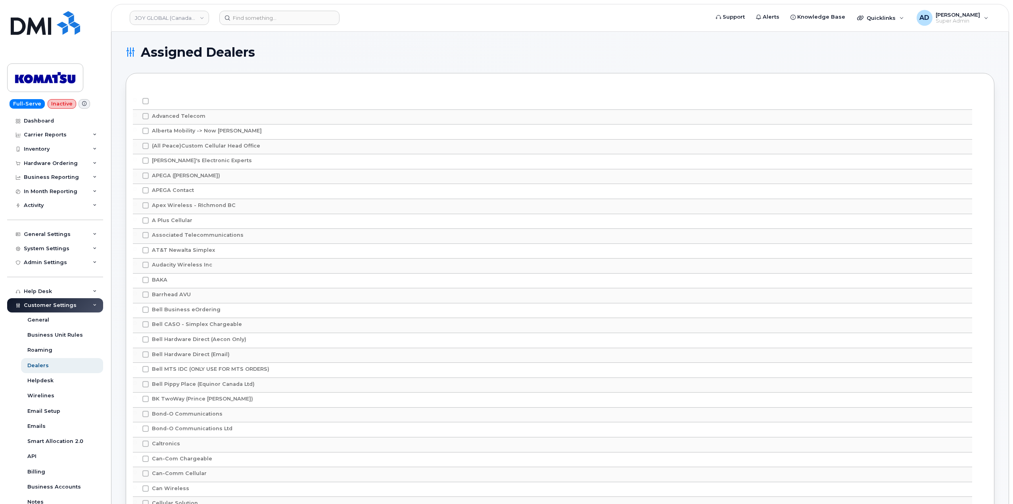
click at [90, 311] on div "Customer Settings" at bounding box center [55, 305] width 96 height 14
click at [76, 261] on div "Admin Settings" at bounding box center [55, 262] width 96 height 14
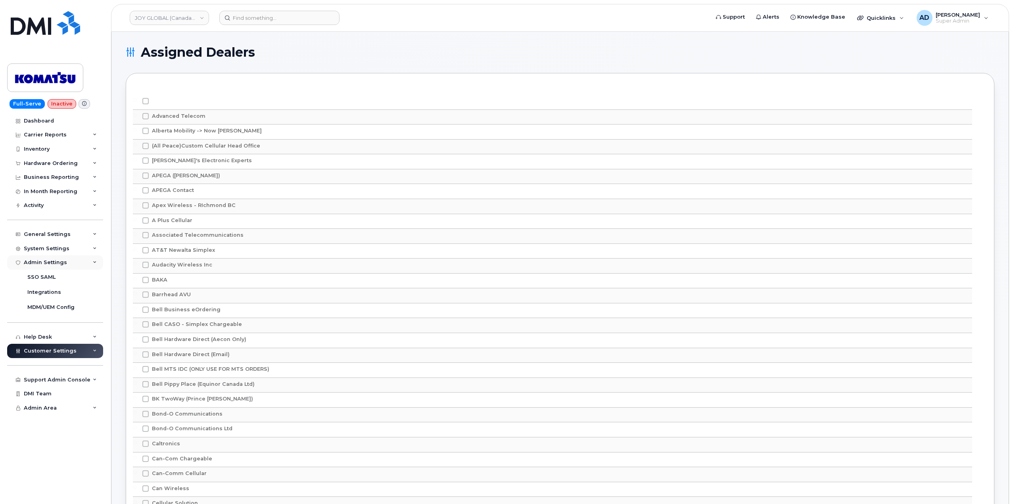
click at [63, 262] on div "Admin Settings" at bounding box center [45, 262] width 43 height 6
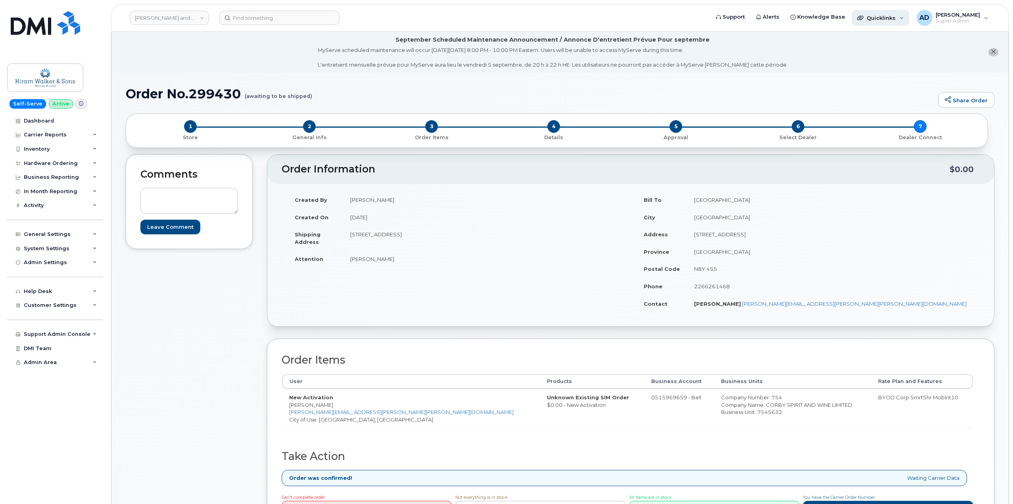
click at [895, 19] on span "Quicklinks" at bounding box center [881, 18] width 29 height 6
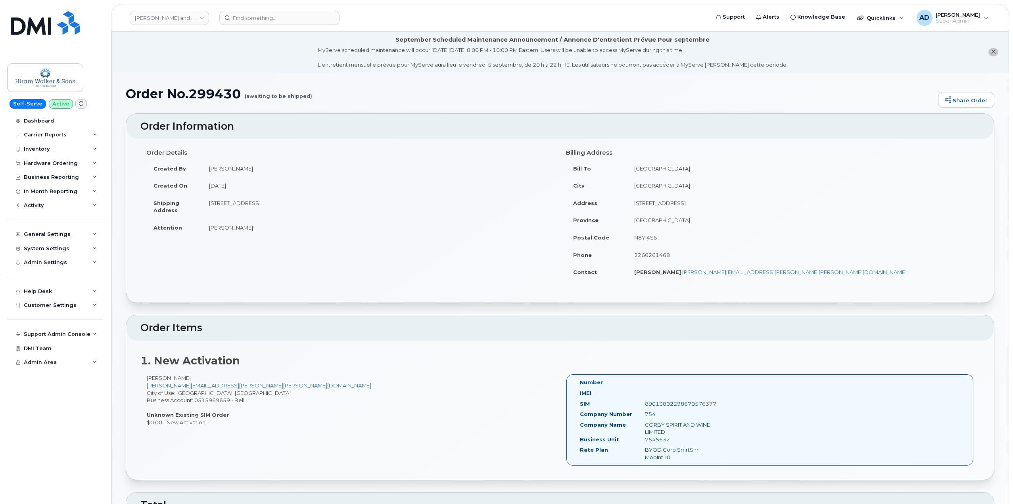
click at [483, 33] on li "September Scheduled Maintenance Announcement / Annonce D'entretient Prévue Pour…" at bounding box center [559, 52] width 897 height 41
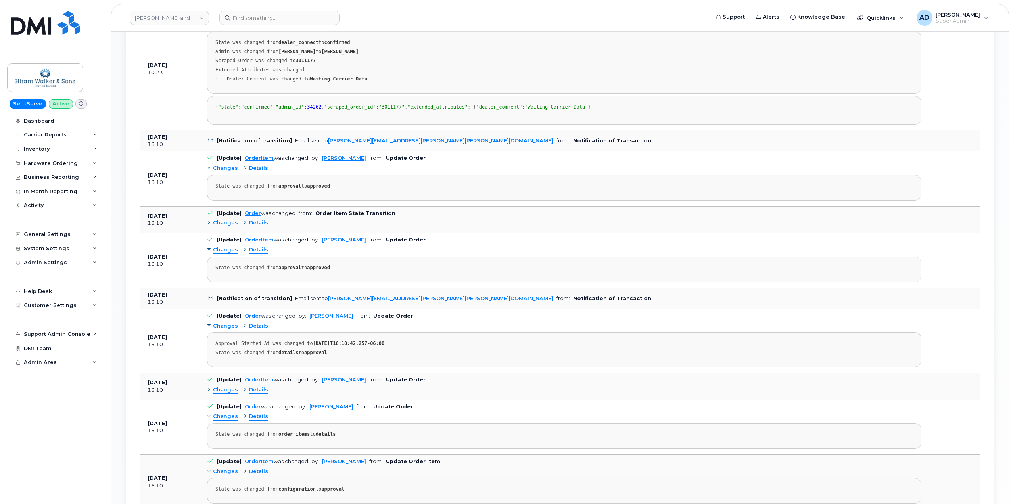
scroll to position [733, 0]
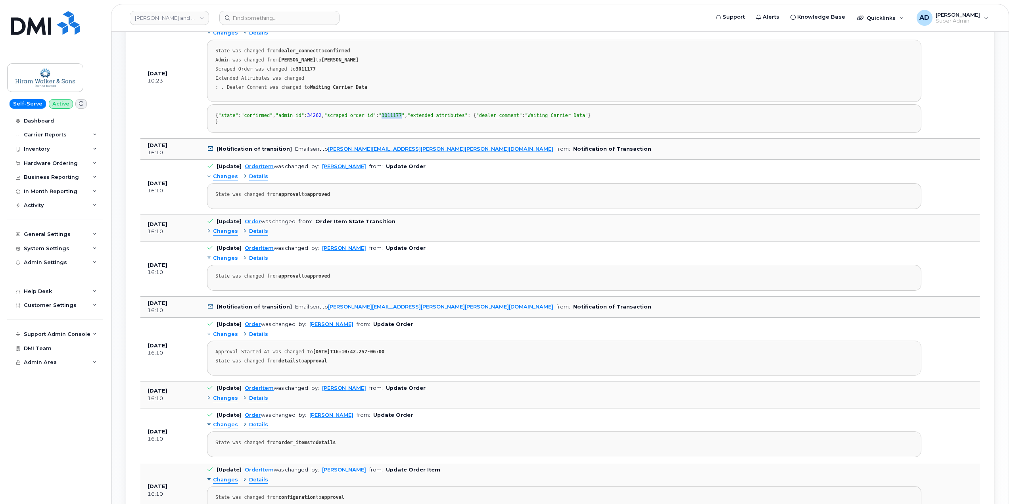
drag, startPoint x: 294, startPoint y: 134, endPoint x: 276, endPoint y: 136, distance: 18.7
click at [379, 118] on span ""3011177"" at bounding box center [392, 116] width 26 height 6
copy span "3011177"
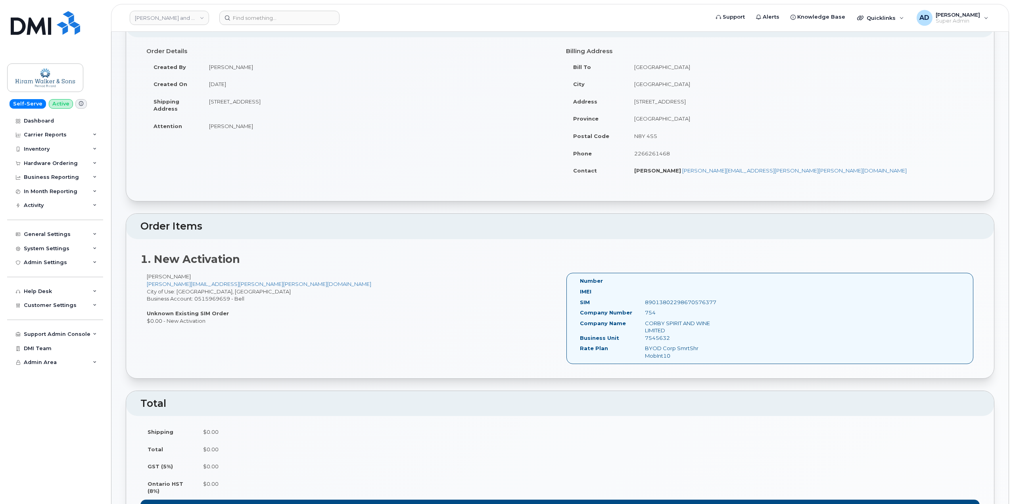
scroll to position [0, 0]
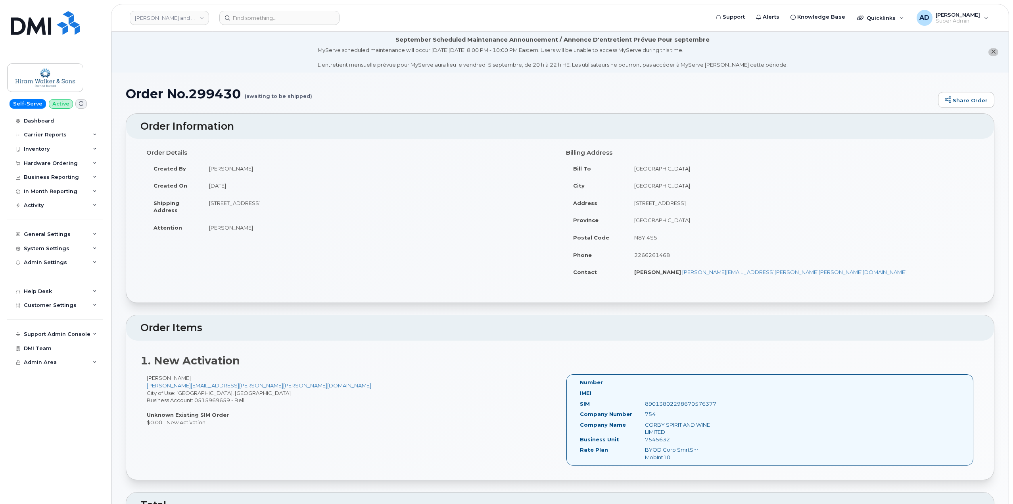
drag, startPoint x: 613, startPoint y: 500, endPoint x: 676, endPoint y: 523, distance: 66.9
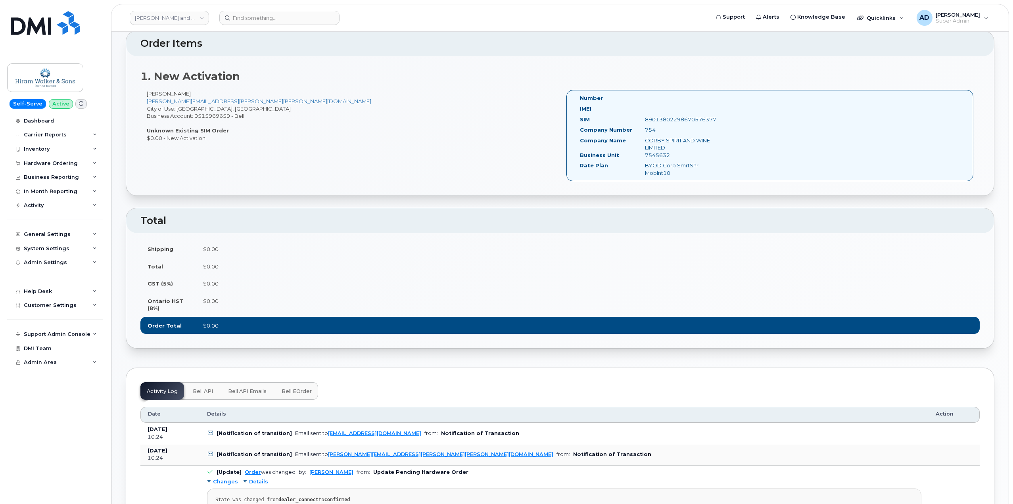
scroll to position [384, 0]
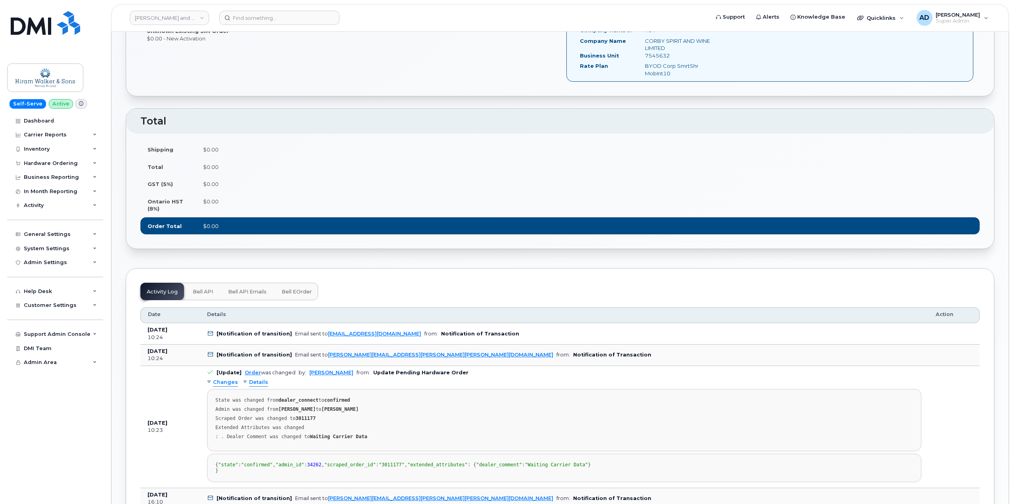
click at [430, 246] on div "Shipping $0.00 Total $0.00 GST (5%) $0.00 Ontario HST (8%) $0.00 Order Total $0…" at bounding box center [560, 191] width 868 height 115
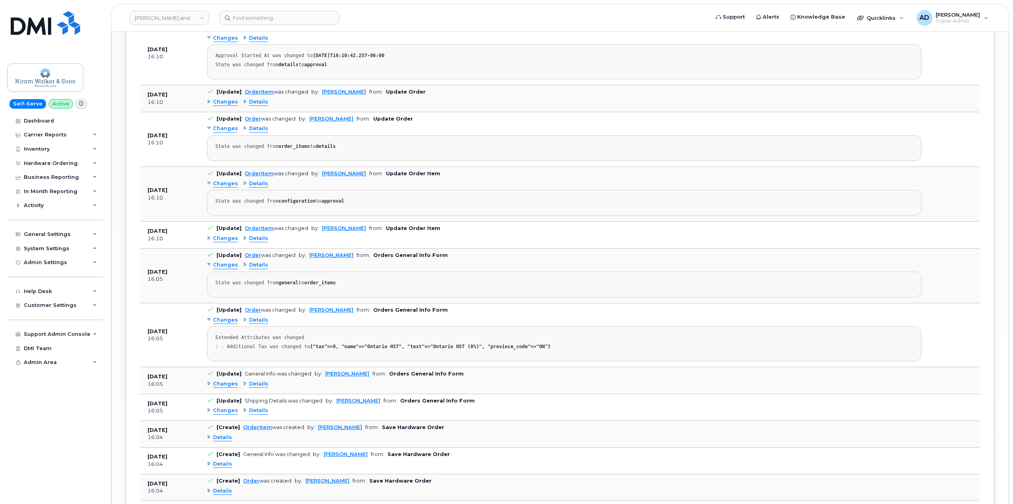
scroll to position [1130, 0]
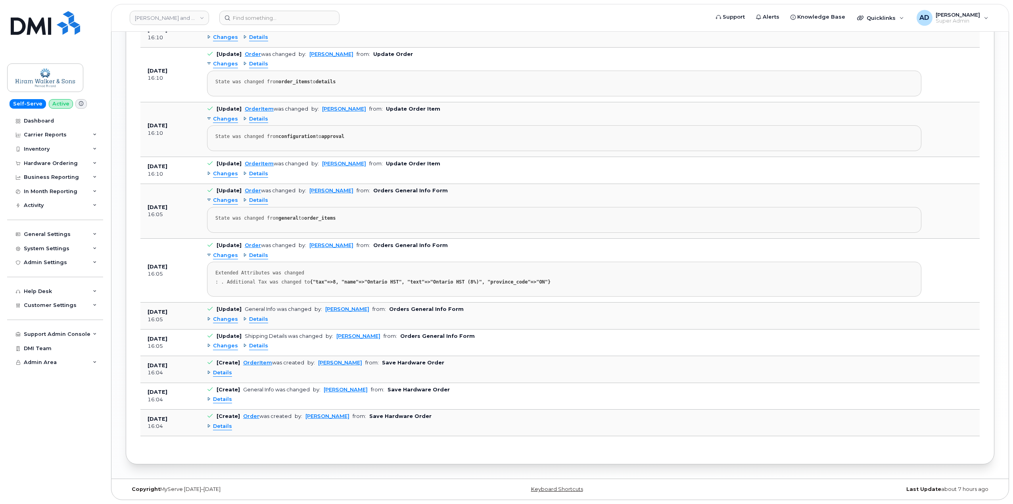
click at [229, 429] on span "Details" at bounding box center [222, 427] width 19 height 8
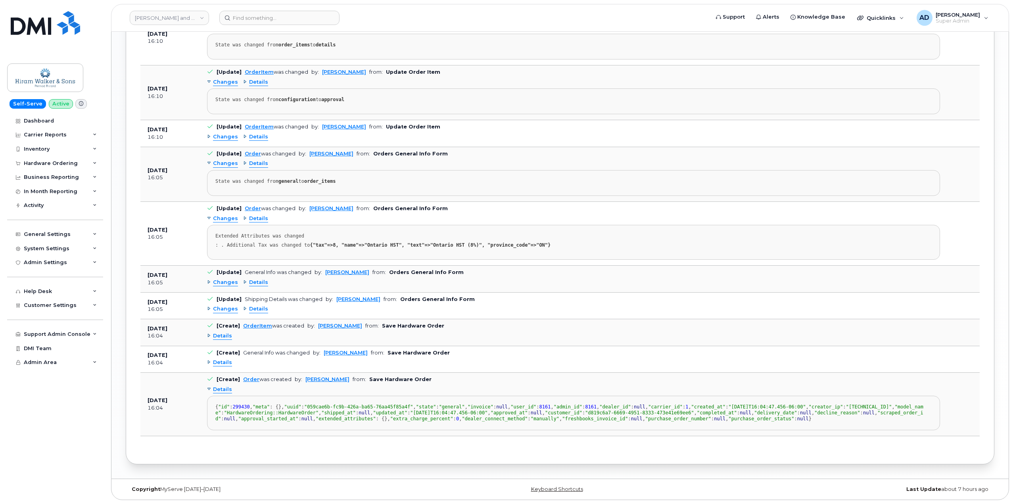
scroll to position [1321, 0]
click at [225, 359] on span "Details" at bounding box center [222, 363] width 19 height 8
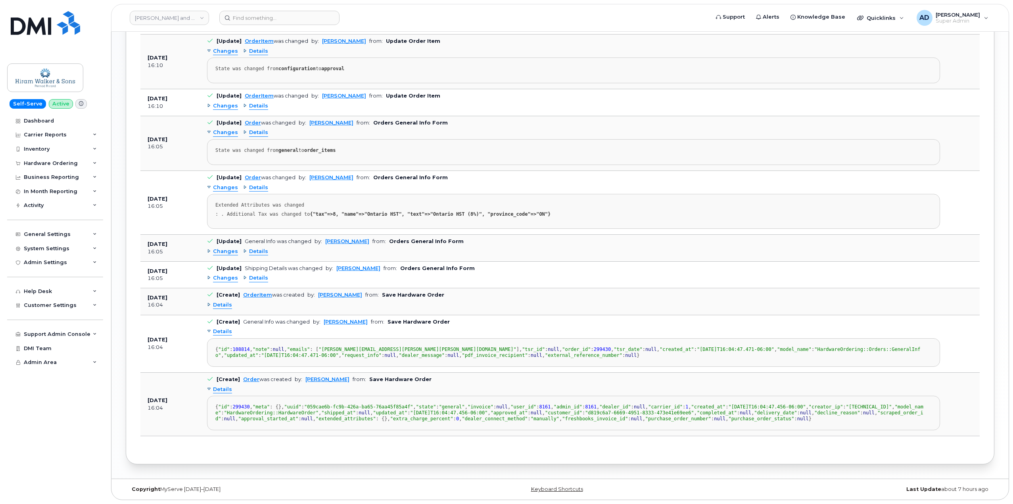
click at [223, 301] on span "Details" at bounding box center [222, 305] width 19 height 8
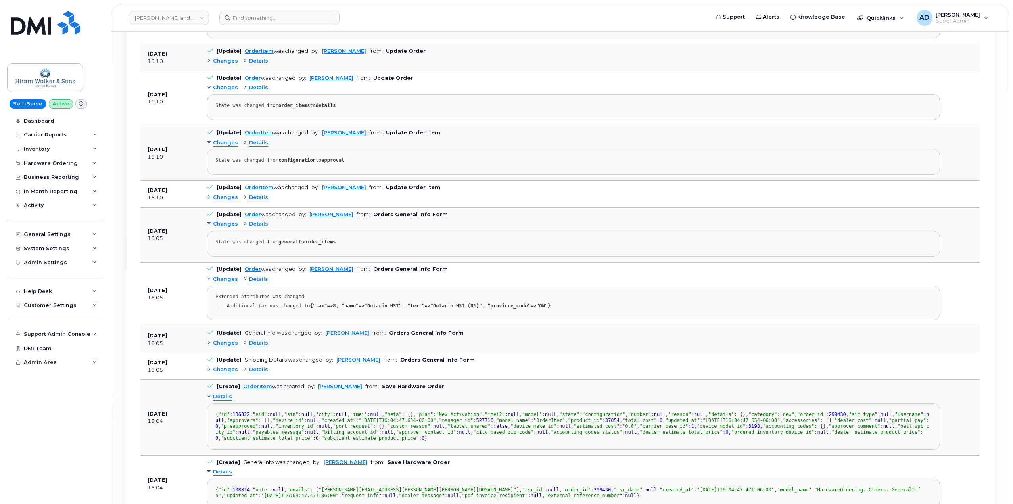
scroll to position [1071, 0]
click at [228, 201] on span "Changes" at bounding box center [225, 198] width 25 height 8
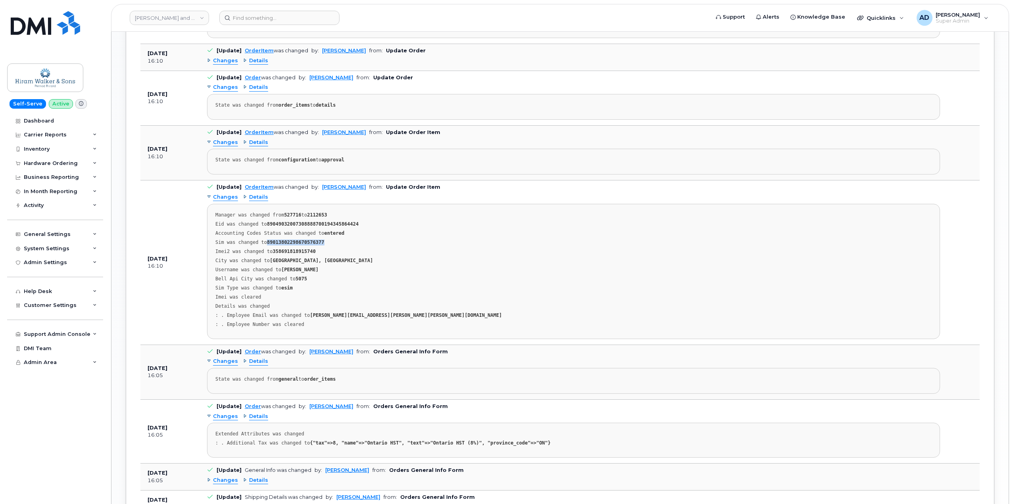
drag, startPoint x: 265, startPoint y: 278, endPoint x: 318, endPoint y: 280, distance: 52.4
click at [318, 245] on div "Sim was changed to [TECHNICAL_ID]" at bounding box center [573, 243] width 716 height 6
click at [325, 282] on pre "Manager was changed from 527716 to 2112653 Eid was changed to 89049032007308888…" at bounding box center [573, 271] width 733 height 135
drag, startPoint x: 326, startPoint y: 280, endPoint x: 307, endPoint y: 279, distance: 18.7
click at [265, 245] on div "Sim was changed to [TECHNICAL_ID]" at bounding box center [573, 243] width 716 height 6
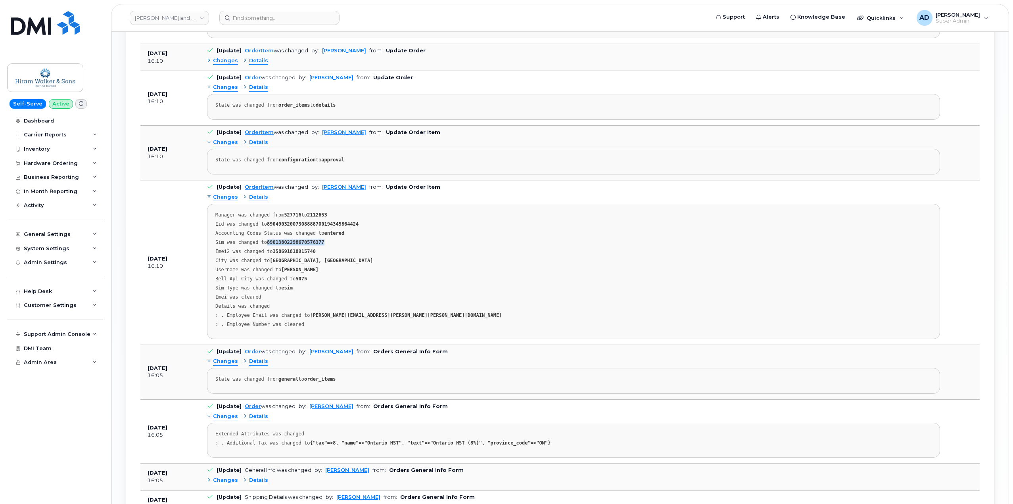
click at [324, 245] on div "Sim was changed to [TECHNICAL_ID]" at bounding box center [573, 243] width 716 height 6
drag, startPoint x: 330, startPoint y: 280, endPoint x: 264, endPoint y: 277, distance: 65.9
click at [264, 245] on div "Sim was changed to 89013802298670576377" at bounding box center [573, 243] width 716 height 6
copy strong "89013802298670576377"
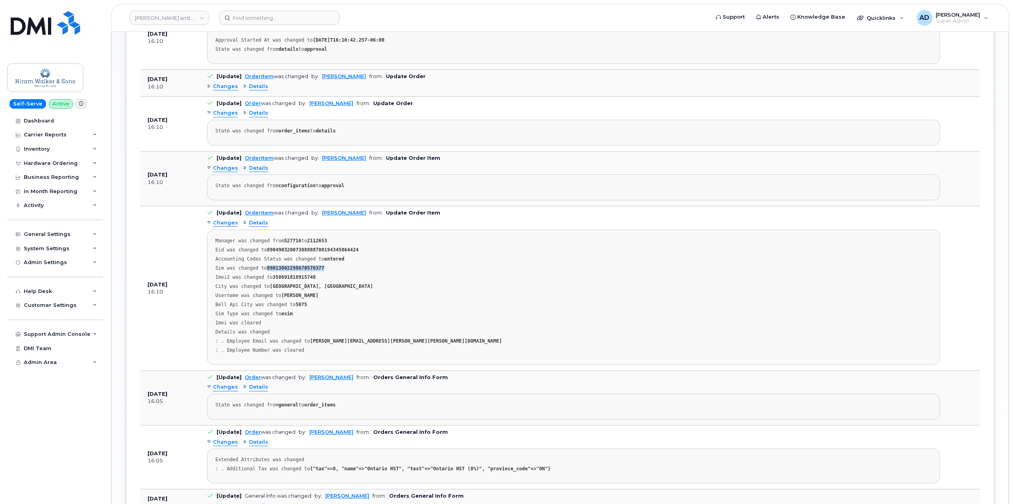
scroll to position [1031, 0]
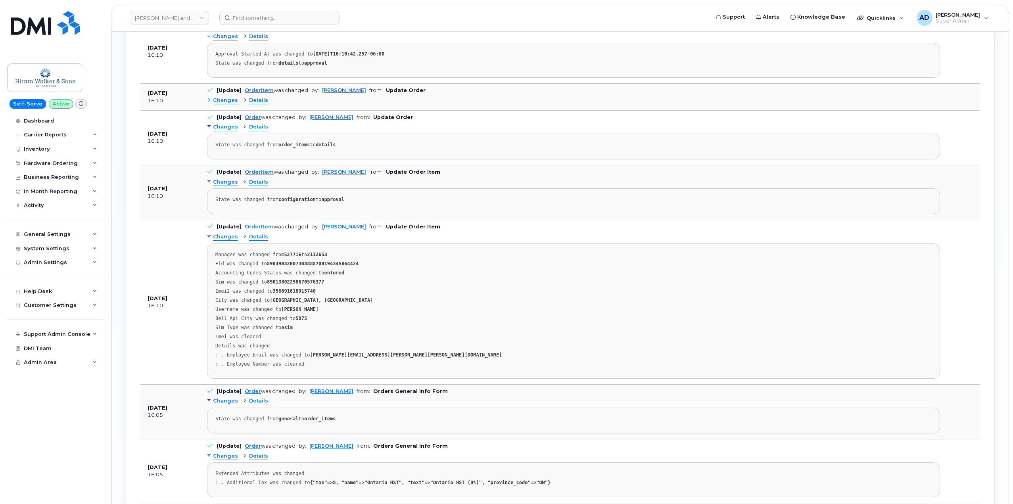
click at [456, 267] on div "Eid was changed to 89049032007308888700194345864424" at bounding box center [573, 264] width 716 height 6
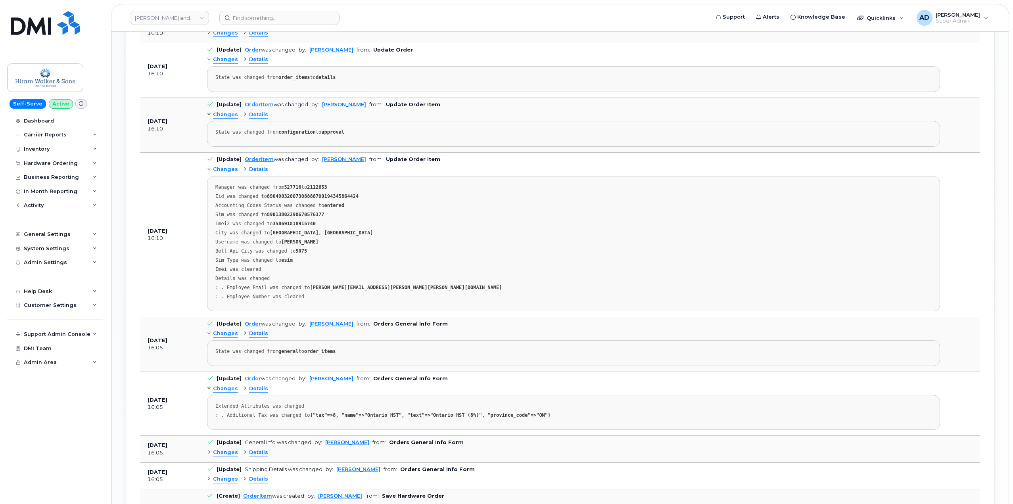
scroll to position [1110, 0]
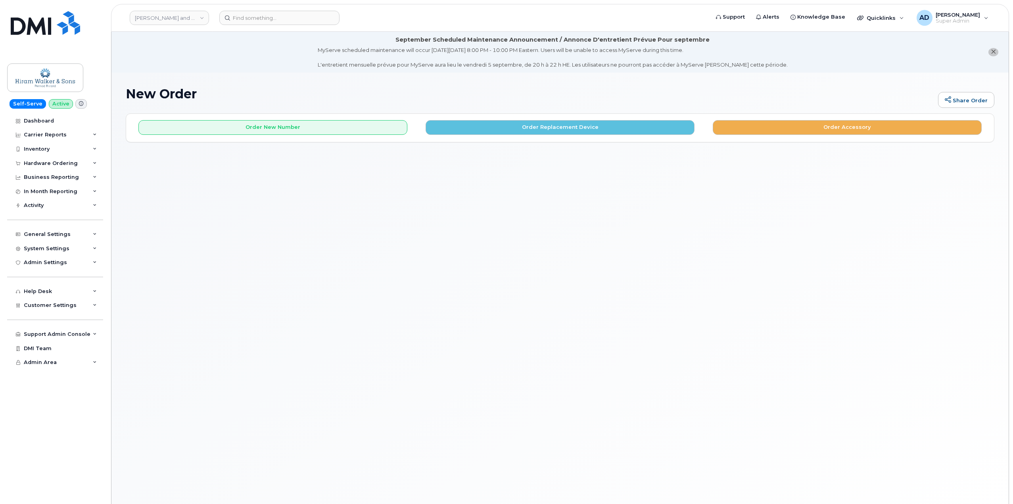
click at [313, 137] on div "Order New Number Order Replacement Device Order Accessory" at bounding box center [560, 128] width 868 height 28
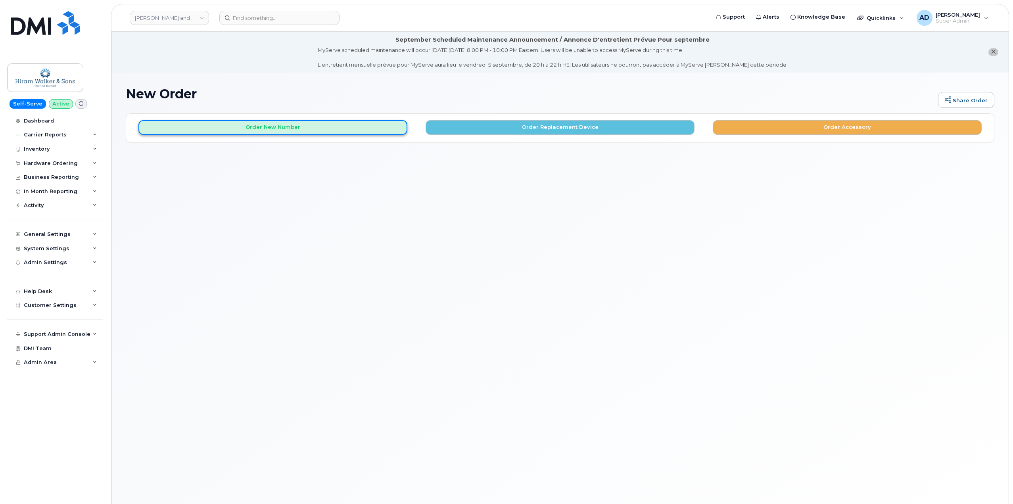
click at [317, 126] on button "Order New Number" at bounding box center [272, 127] width 269 height 15
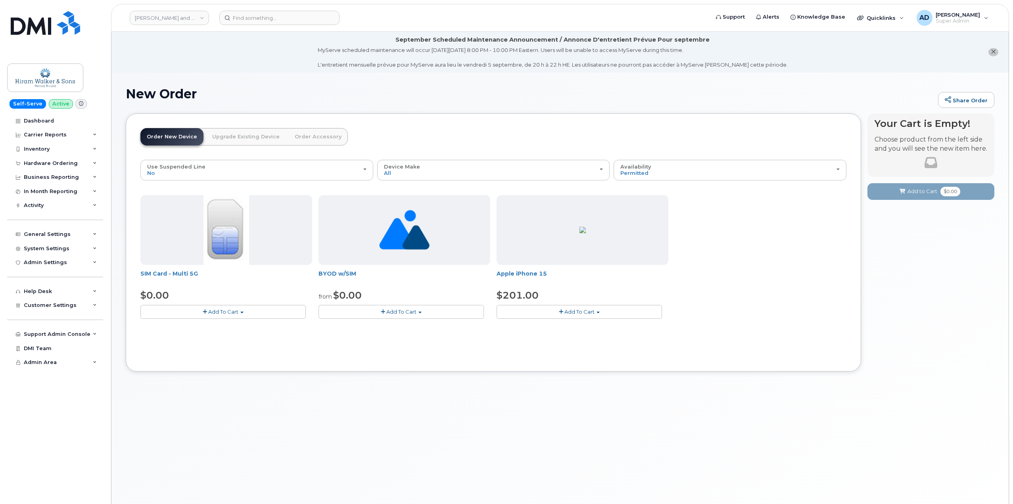
click at [401, 237] on img at bounding box center [404, 230] width 50 height 70
click at [370, 309] on button "Add To Cart" at bounding box center [400, 312] width 165 height 14
click at [372, 328] on link "$0.00 - New Activation" at bounding box center [361, 327] width 82 height 10
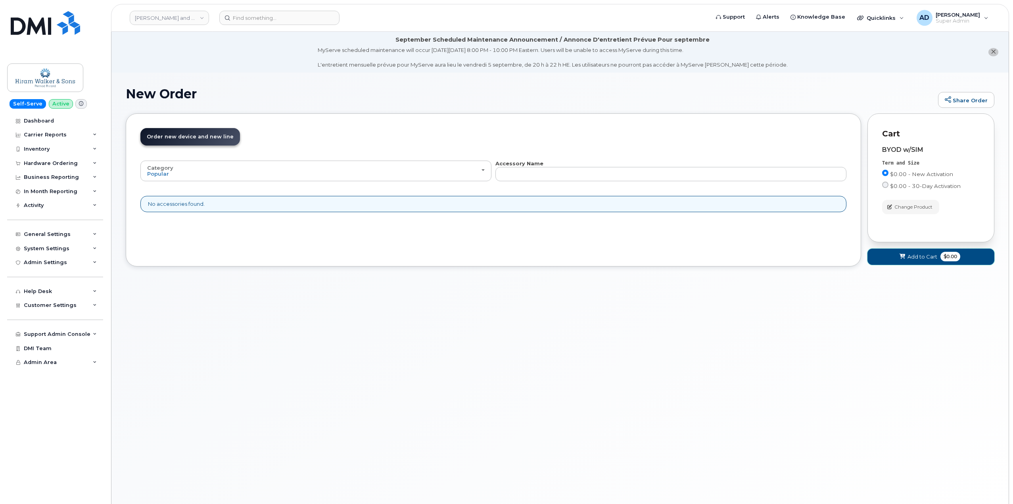
click at [916, 261] on button "Add to Cart $0.00" at bounding box center [930, 257] width 127 height 16
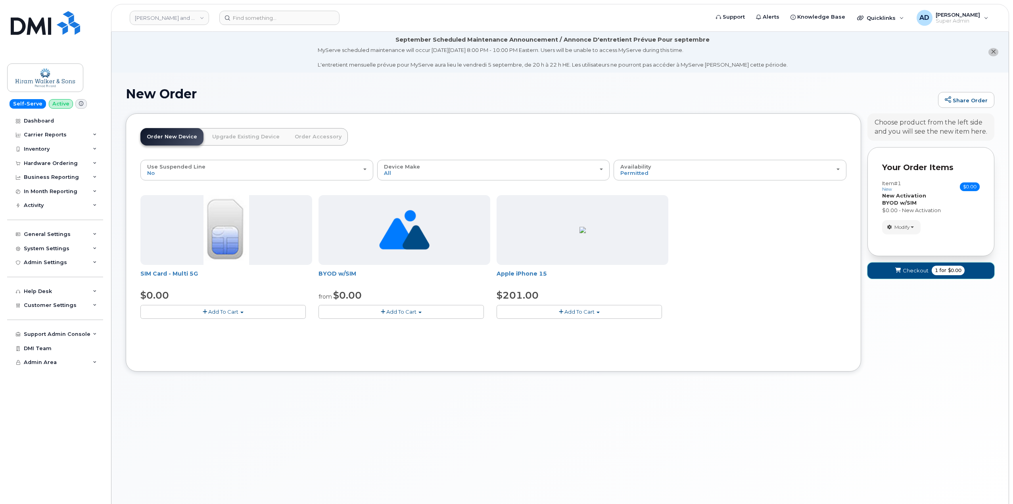
click at [916, 274] on span "Checkout" at bounding box center [916, 271] width 26 height 8
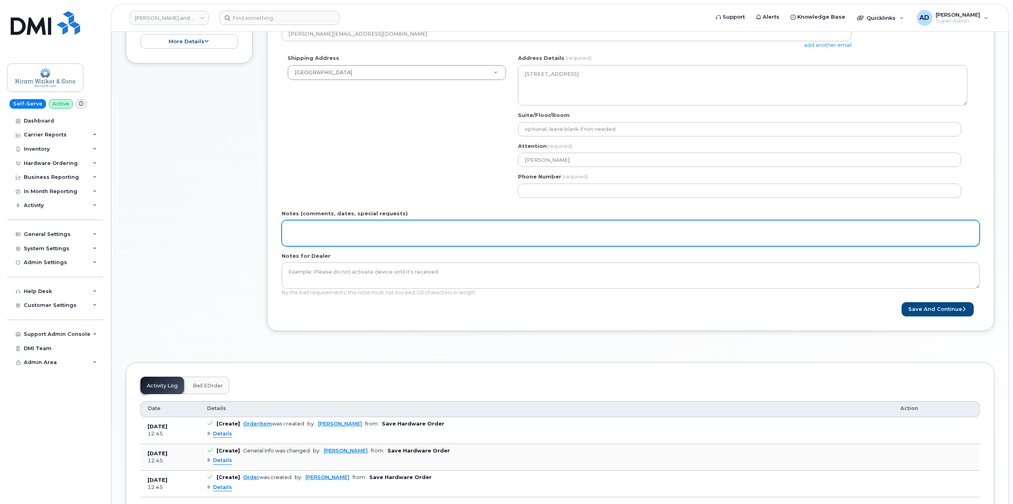
scroll to position [107, 0]
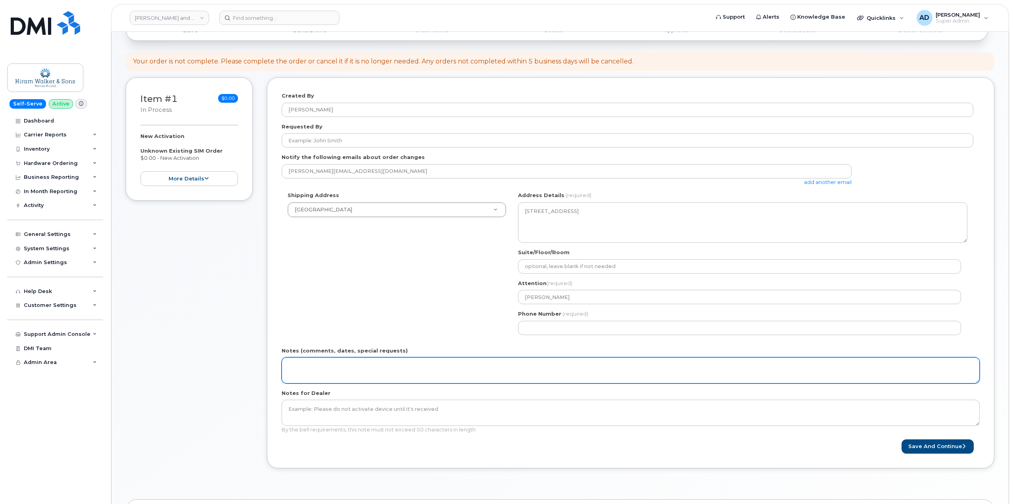
click at [441, 370] on textarea "Notes (comments, dates, special requests)" at bounding box center [631, 370] width 698 height 26
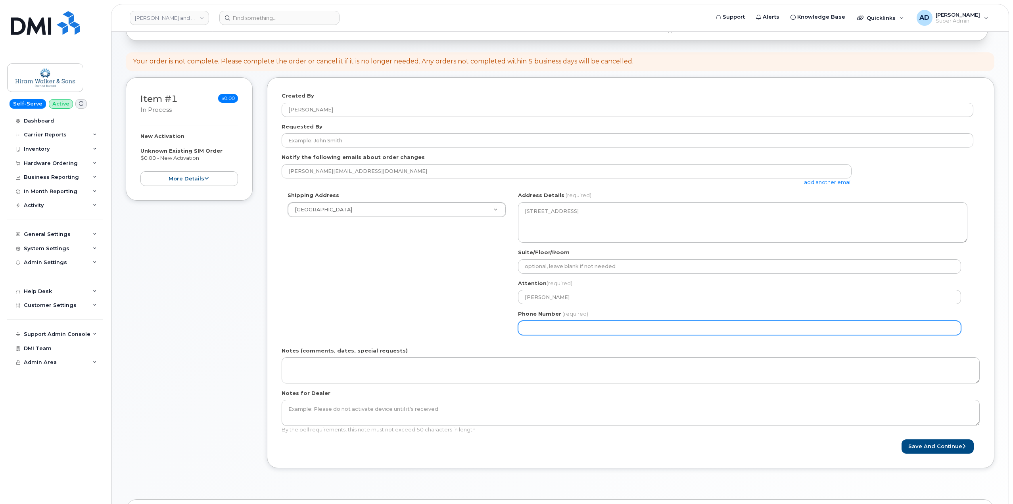
click at [585, 333] on input "Phone Number" at bounding box center [739, 328] width 443 height 14
select select
type input "416222222"
select select
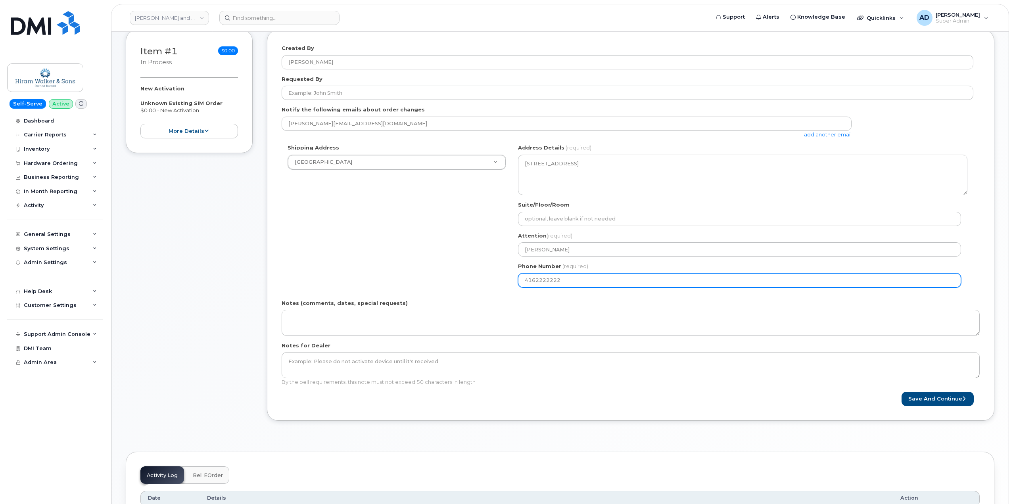
scroll to position [266, 0]
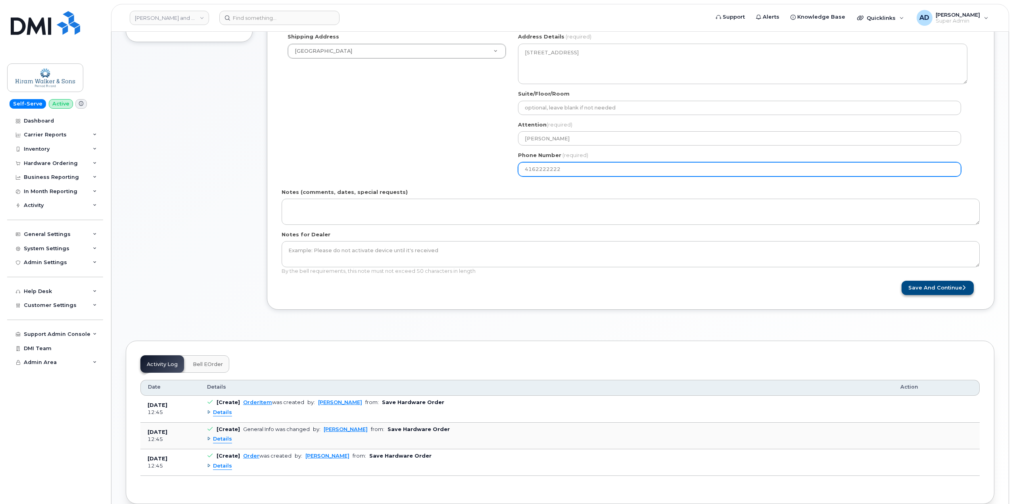
type input "4162222222"
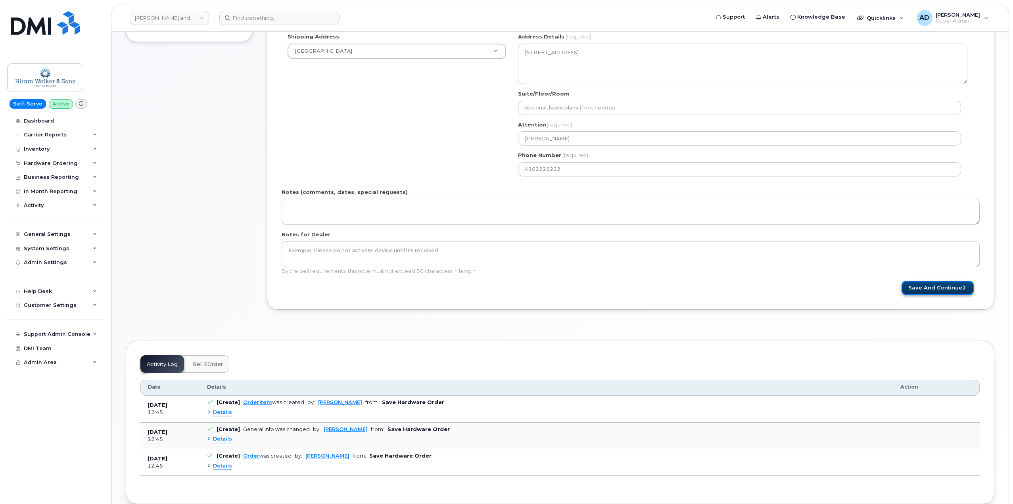
click at [926, 290] on button "Save and Continue" at bounding box center [937, 288] width 72 height 15
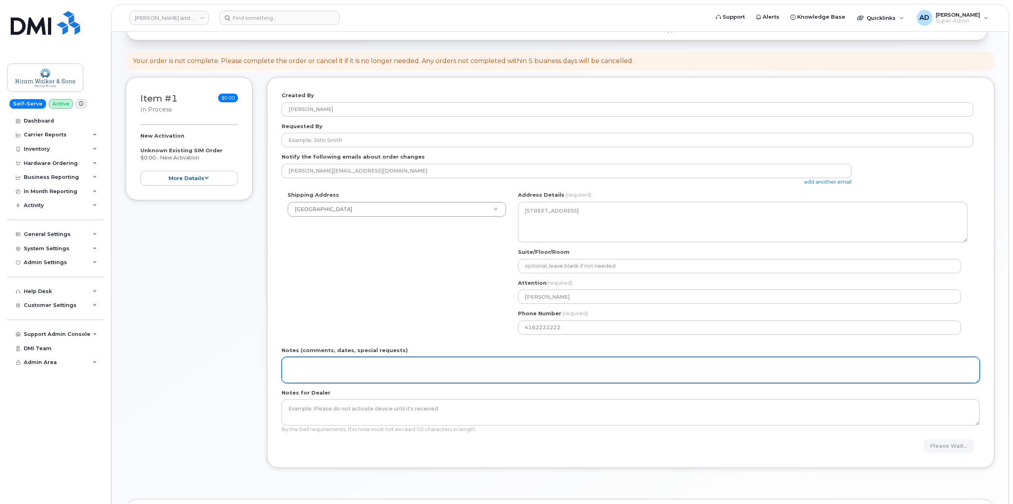
scroll to position [107, 0]
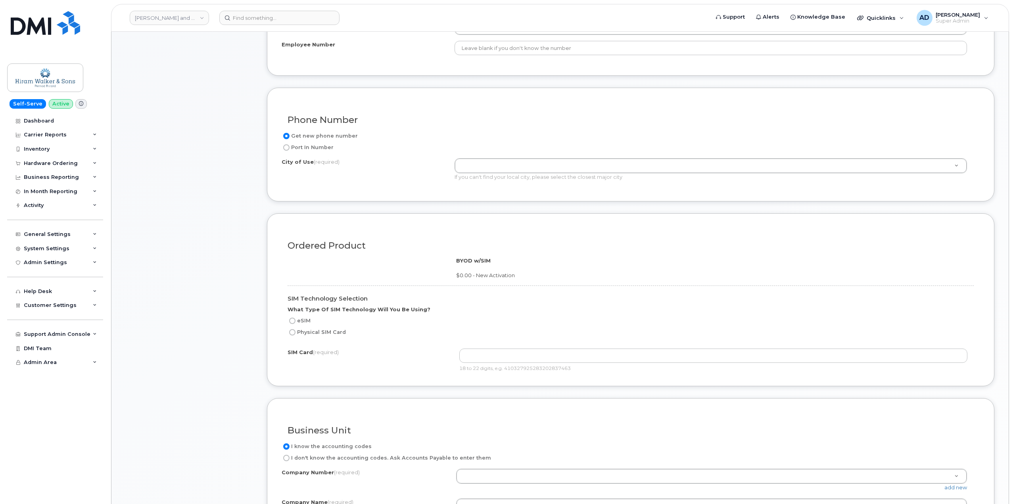
scroll to position [436, 0]
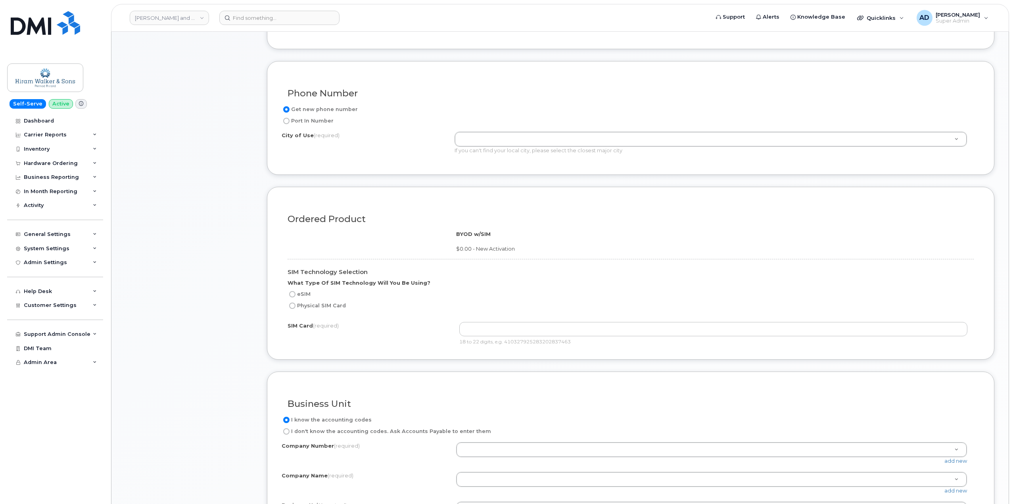
click at [304, 294] on label "eSIM" at bounding box center [299, 294] width 23 height 10
click at [295, 294] on input "eSIM" at bounding box center [292, 294] width 6 height 6
radio input "true"
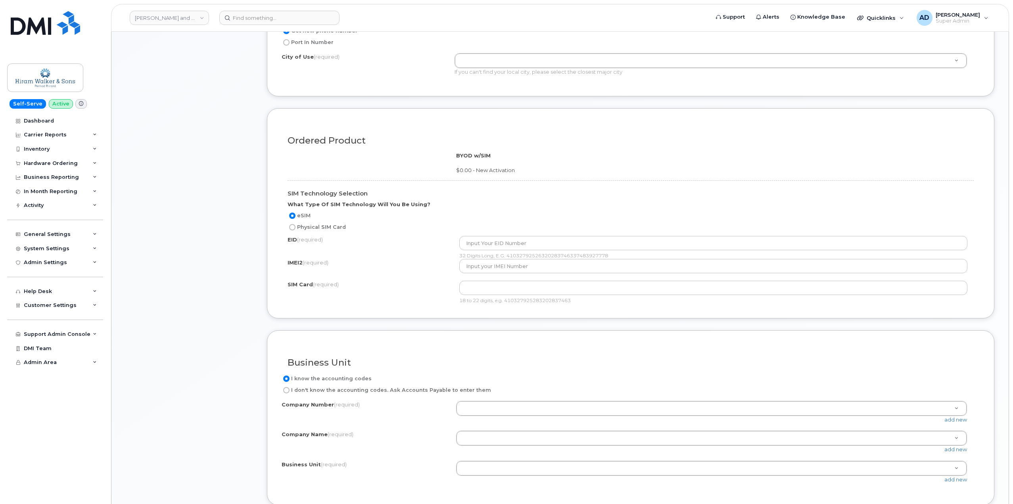
scroll to position [516, 0]
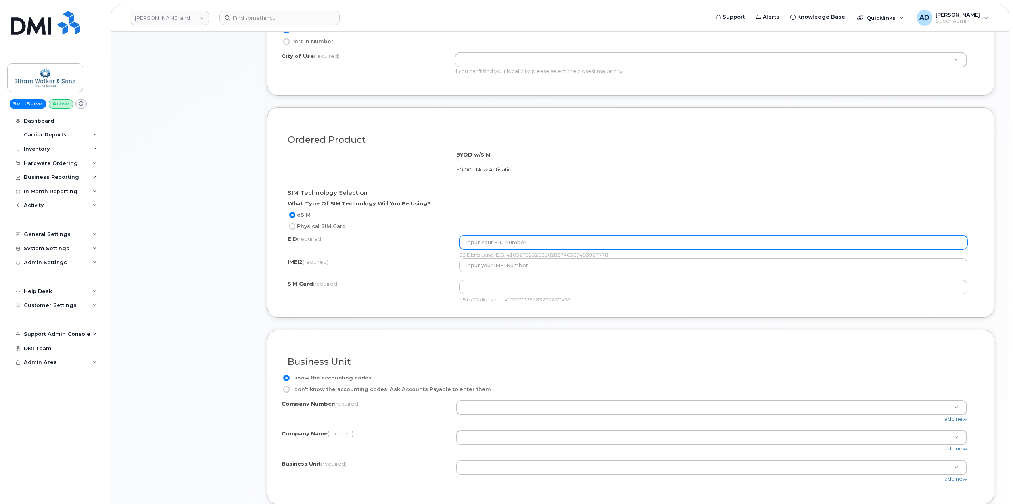
click at [492, 242] on input "text" at bounding box center [713, 242] width 508 height 14
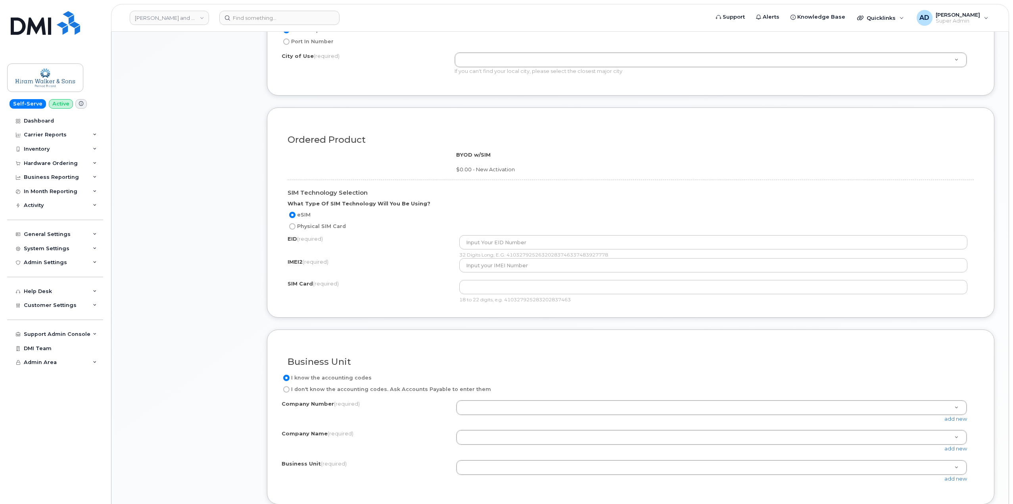
drag, startPoint x: 633, startPoint y: 251, endPoint x: 506, endPoint y: 252, distance: 126.9
click at [506, 252] on div "32 Digits Long, E.G. 41032792526320283746337483927778" at bounding box center [716, 246] width 515 height 23
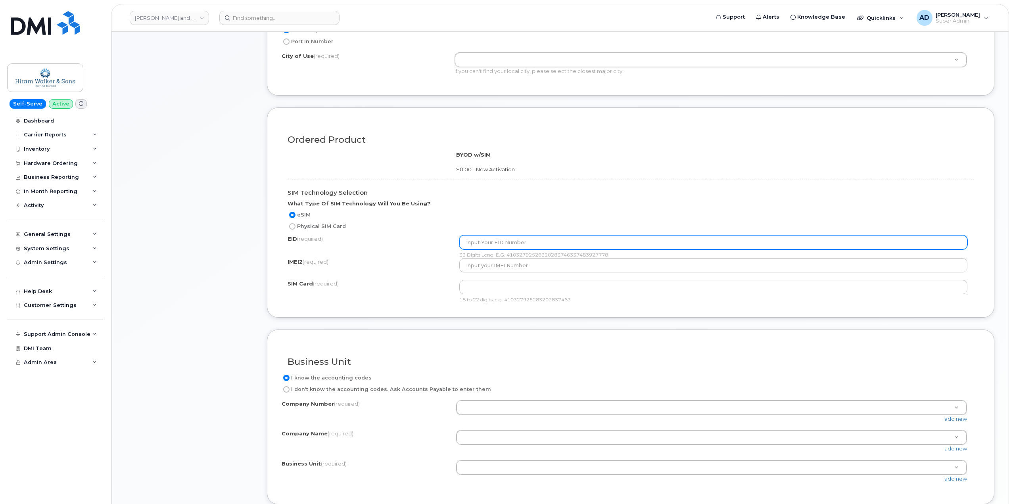
copy div "41032792526320283746337483927778"
click at [508, 240] on input "text" at bounding box center [713, 242] width 508 height 14
paste input "41032792526320283746337483927778"
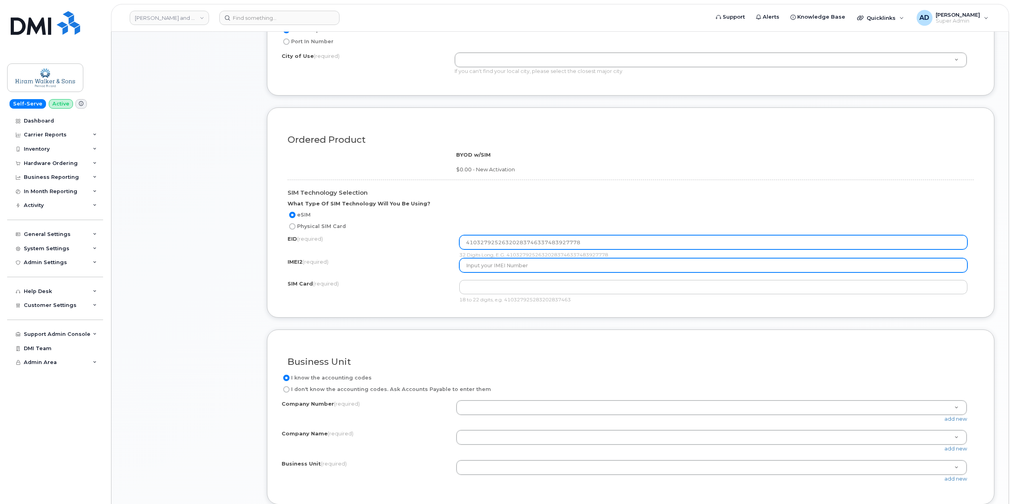
type input "41032792526320283746337483927778"
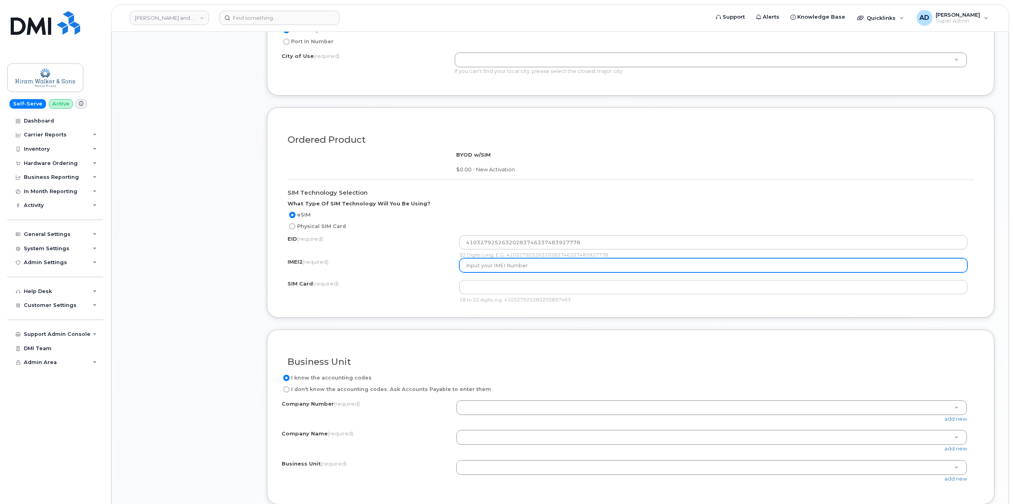
click at [531, 271] on input "text" at bounding box center [713, 265] width 508 height 14
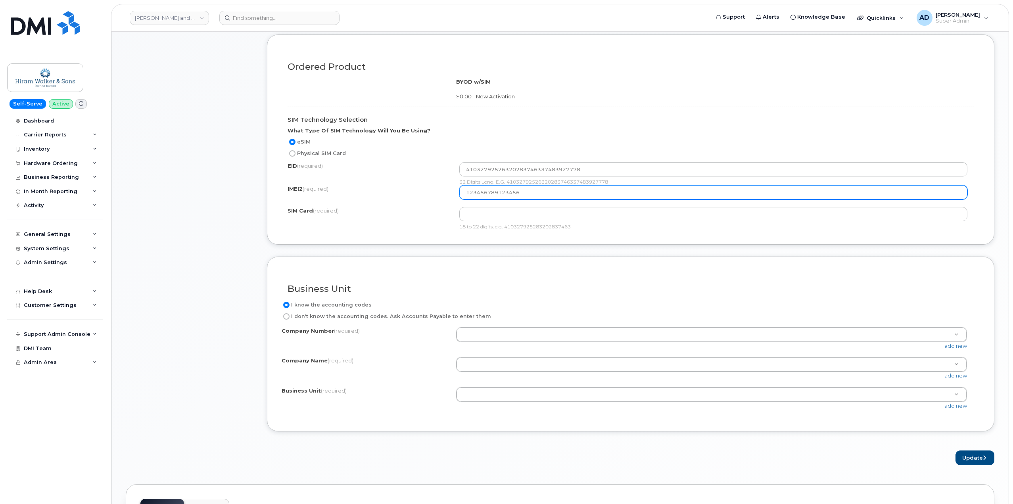
scroll to position [595, 0]
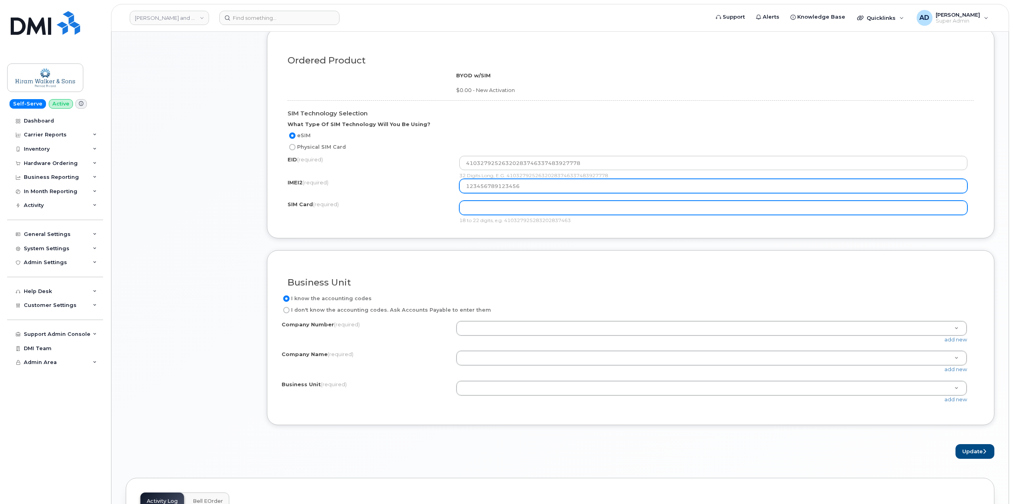
type input "123456789123456"
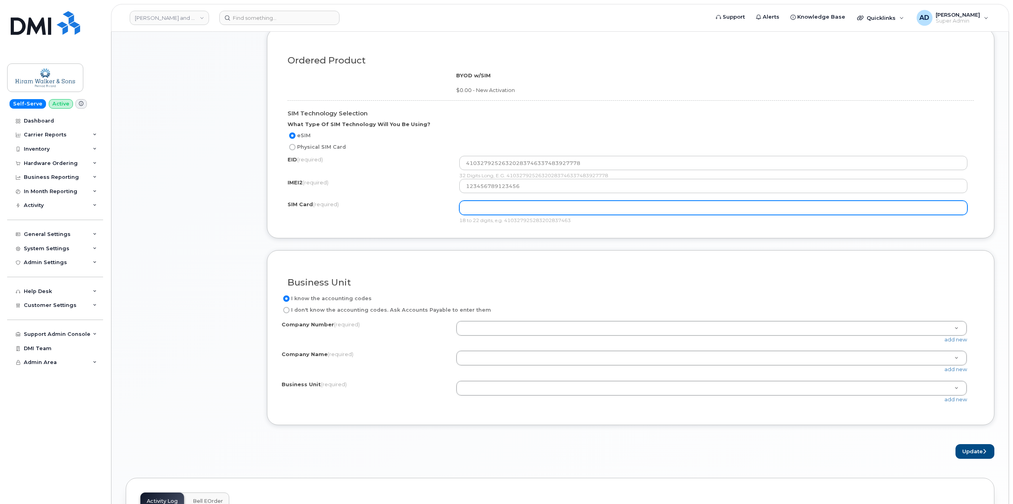
click at [522, 209] on input "text" at bounding box center [713, 208] width 508 height 14
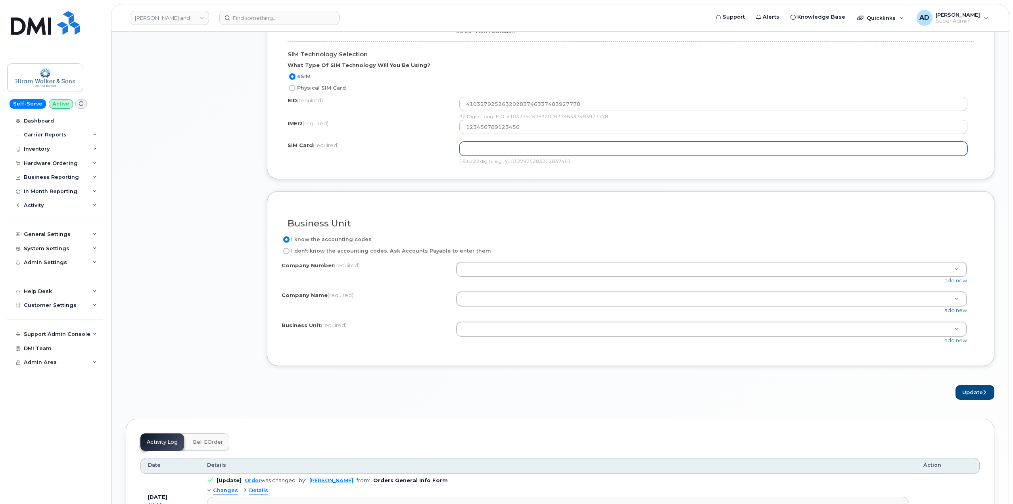
scroll to position [635, 0]
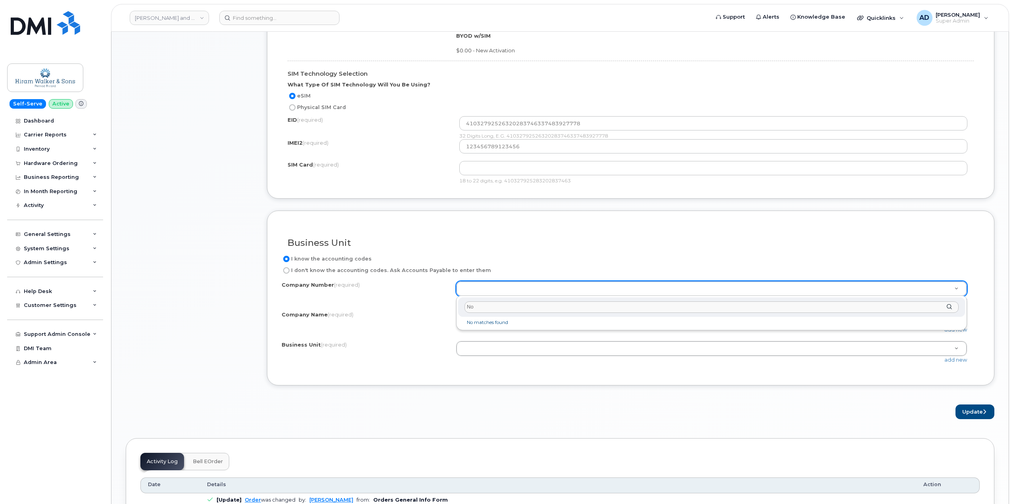
type input "N"
select select "123"
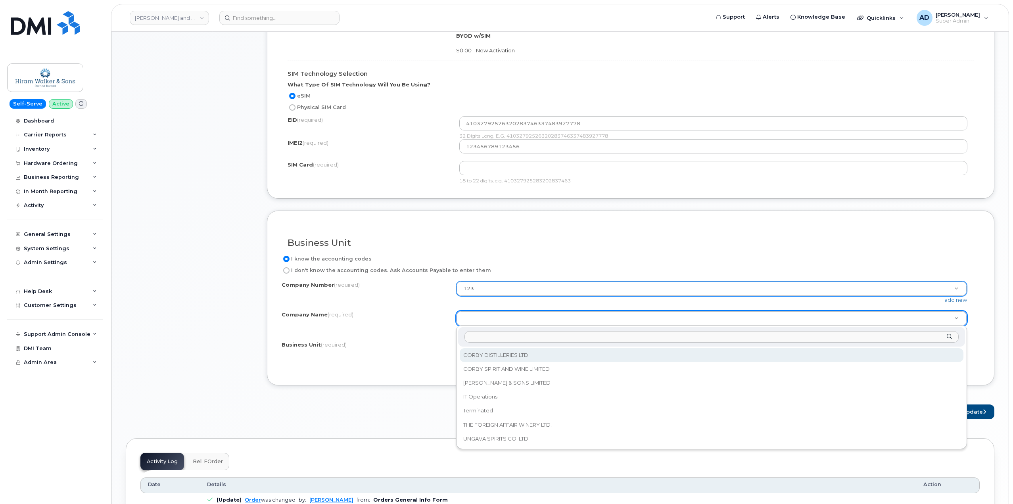
select select "CORBY DISTILLERIES LTD"
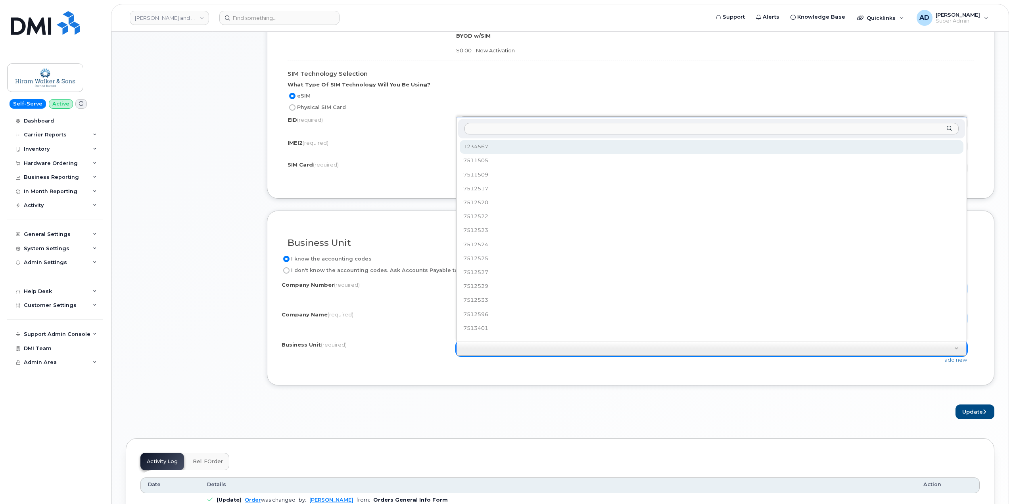
scroll to position [7, 0]
select select "7511505"
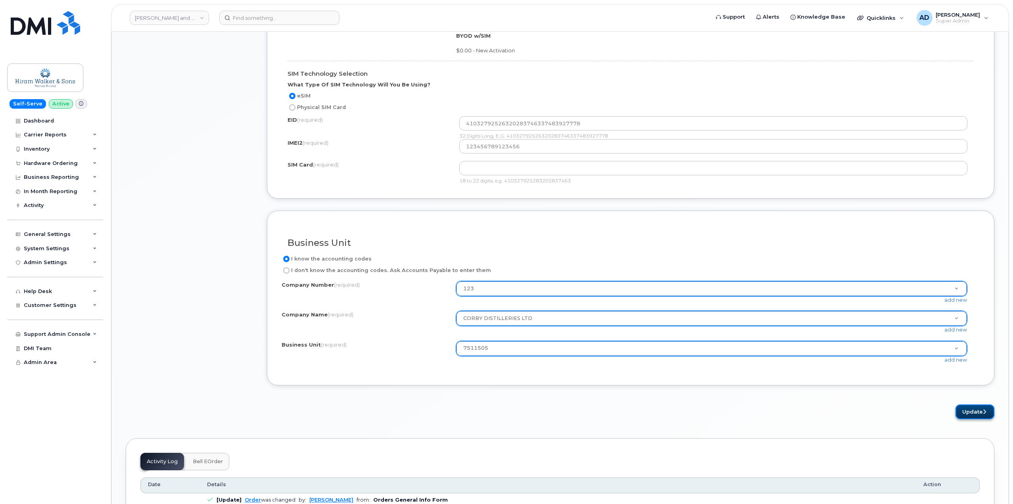
click at [973, 408] on button "Update" at bounding box center [974, 411] width 39 height 15
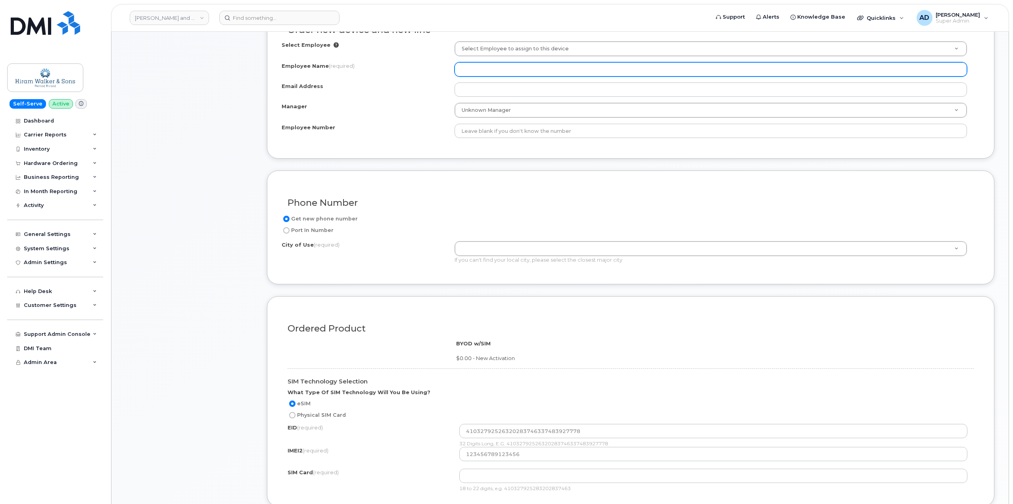
scroll to position [230, 0]
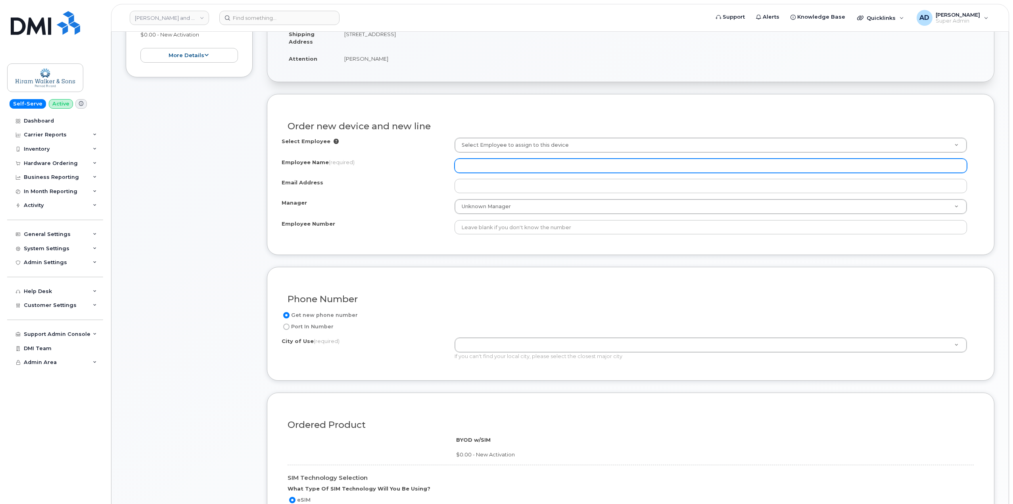
click at [520, 165] on input "Employee Name (required)" at bounding box center [710, 166] width 512 height 14
type input "Adil Test"
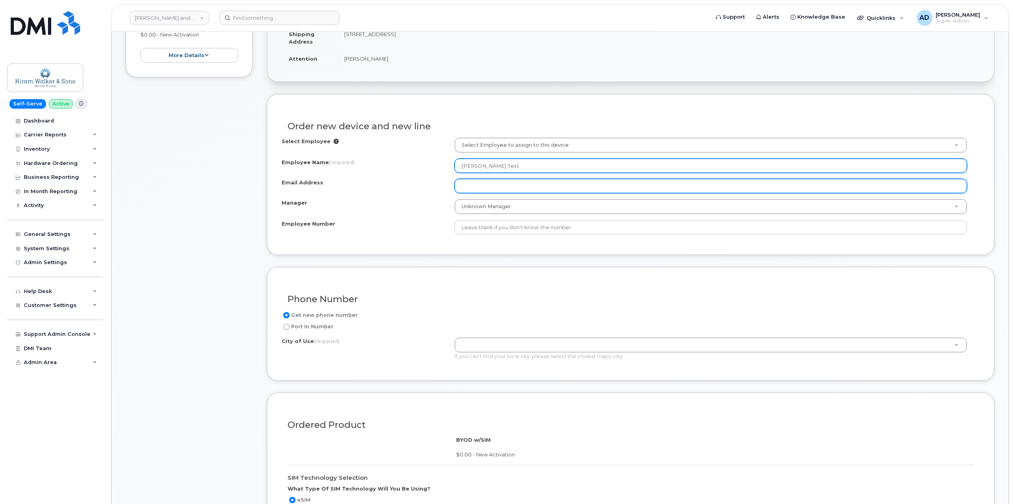
type input "A"
type input "aderdak@dminc.com"
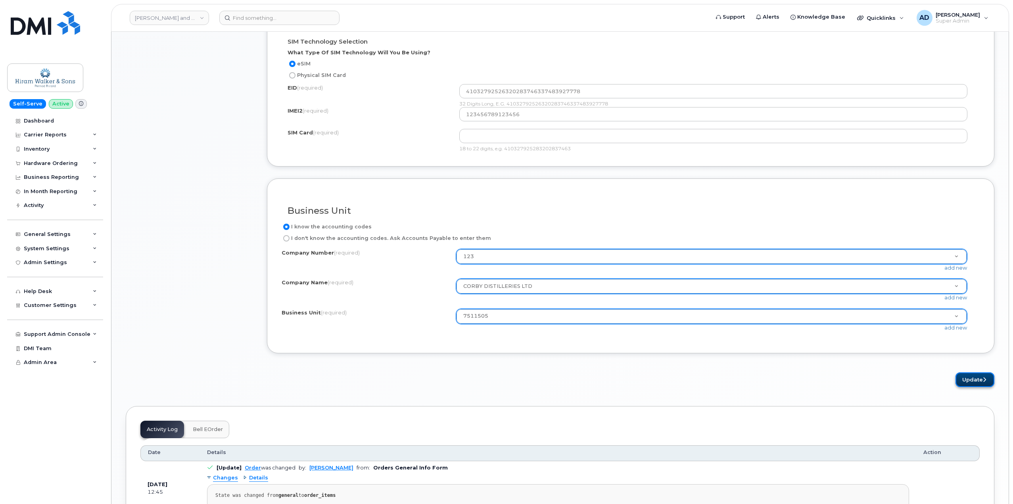
click at [974, 380] on button "Update" at bounding box center [974, 379] width 39 height 15
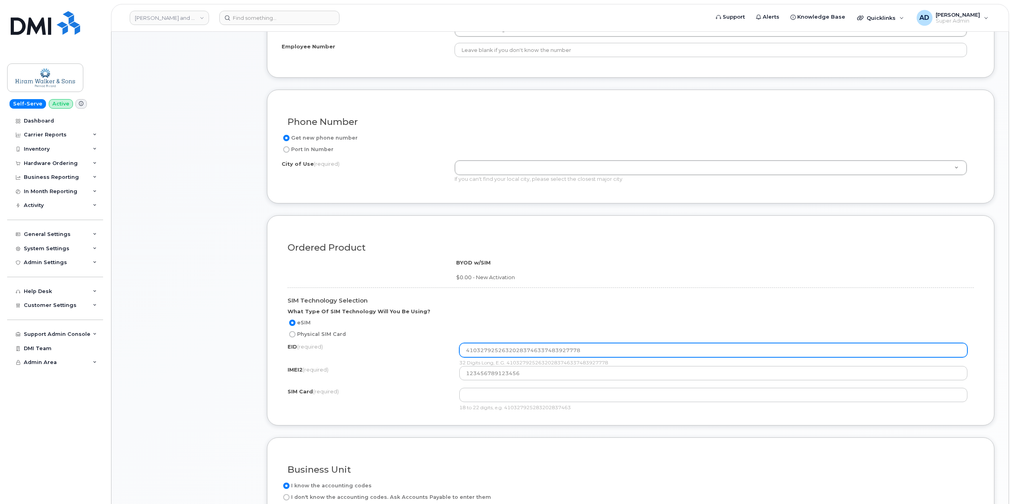
scroll to position [406, 0]
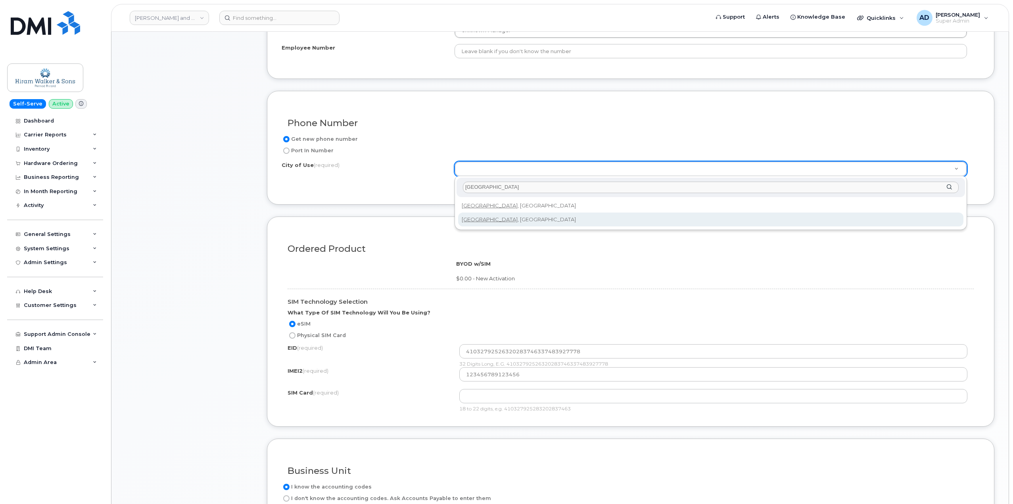
type input "Windsor"
type input "5075"
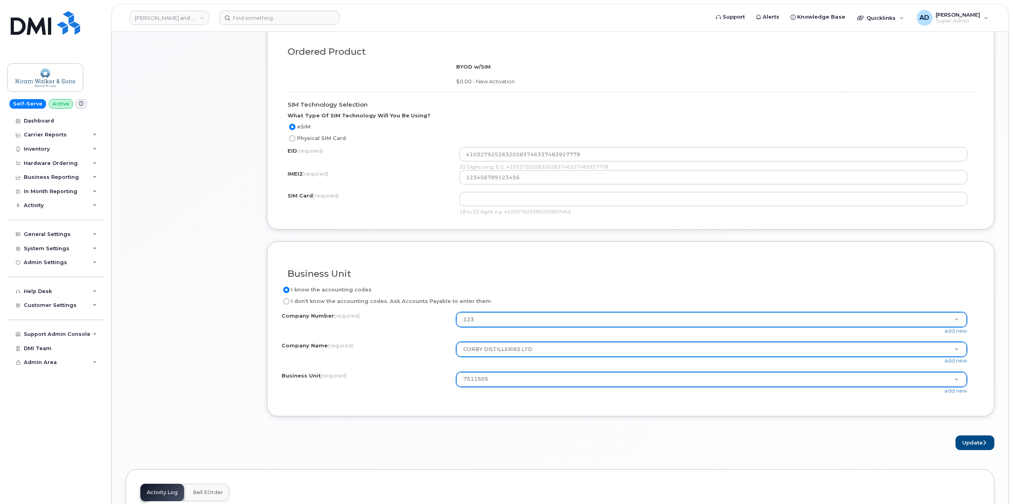
scroll to position [605, 0]
click at [979, 442] on button "Update" at bounding box center [974, 441] width 39 height 15
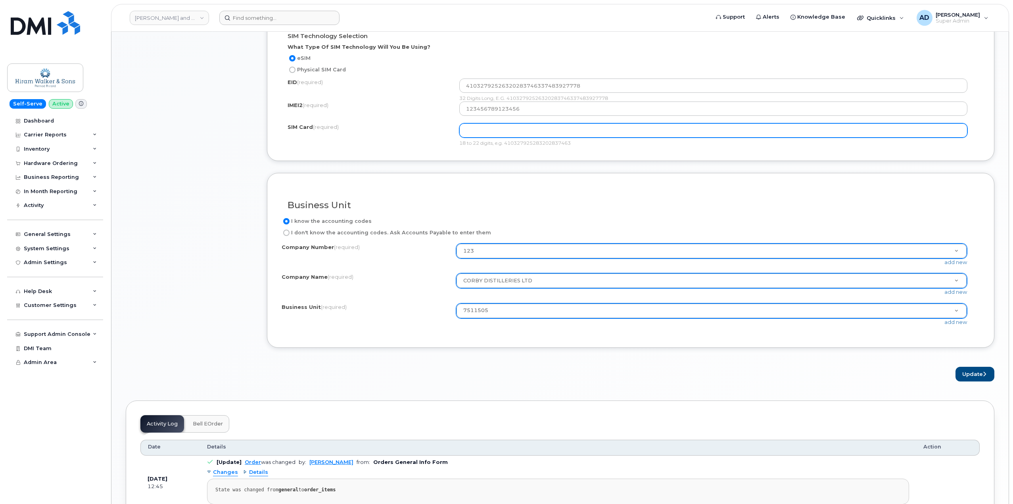
scroll to position [666, 0]
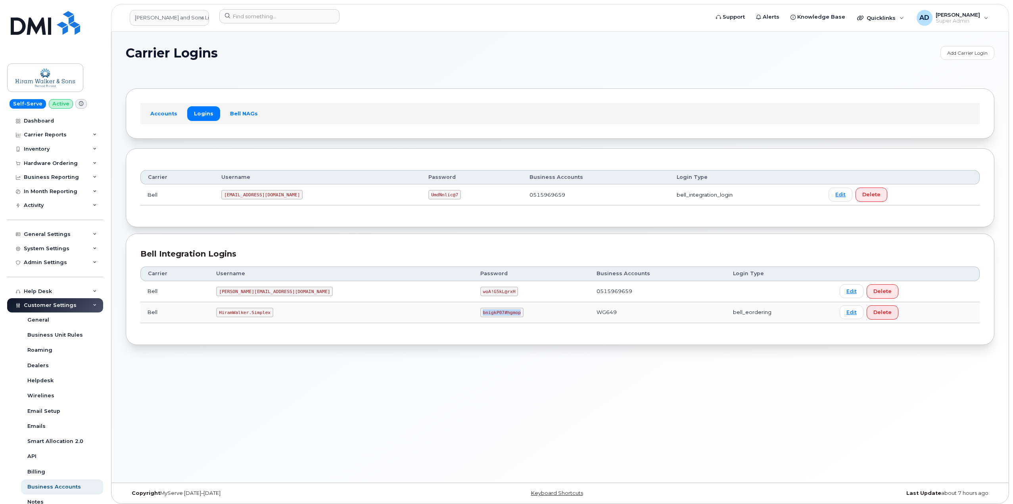
scroll to position [108, 0]
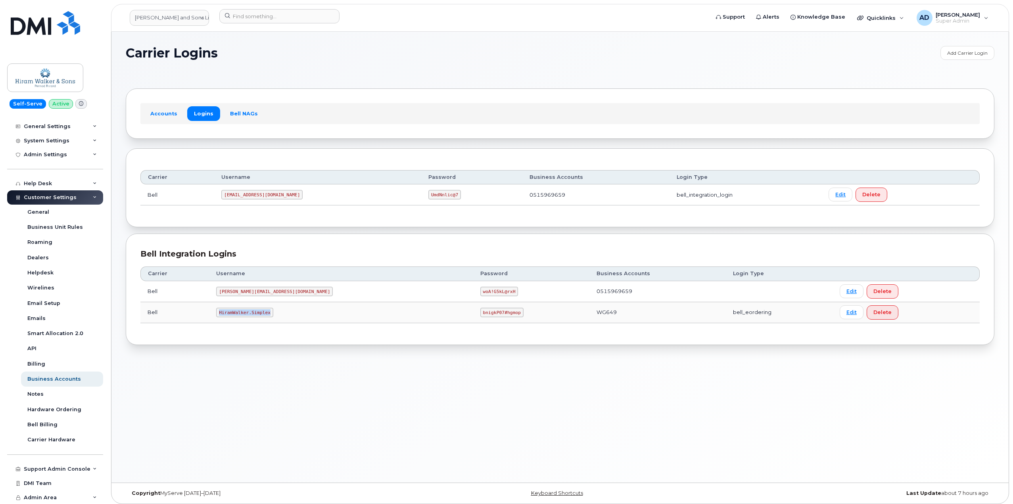
drag, startPoint x: 295, startPoint y: 312, endPoint x: 230, endPoint y: 312, distance: 65.0
click at [230, 312] on td "HiramWalker.Simplex" at bounding box center [341, 312] width 264 height 21
copy code "HiramWalker.Simplex"
drag, startPoint x: 434, startPoint y: 309, endPoint x: 381, endPoint y: 314, distance: 53.7
click at [381, 314] on tr "Bell HiramWalker.Simplex bnigkP07#hgmop WG649 bell_eordering Edit Delete" at bounding box center [559, 312] width 839 height 21
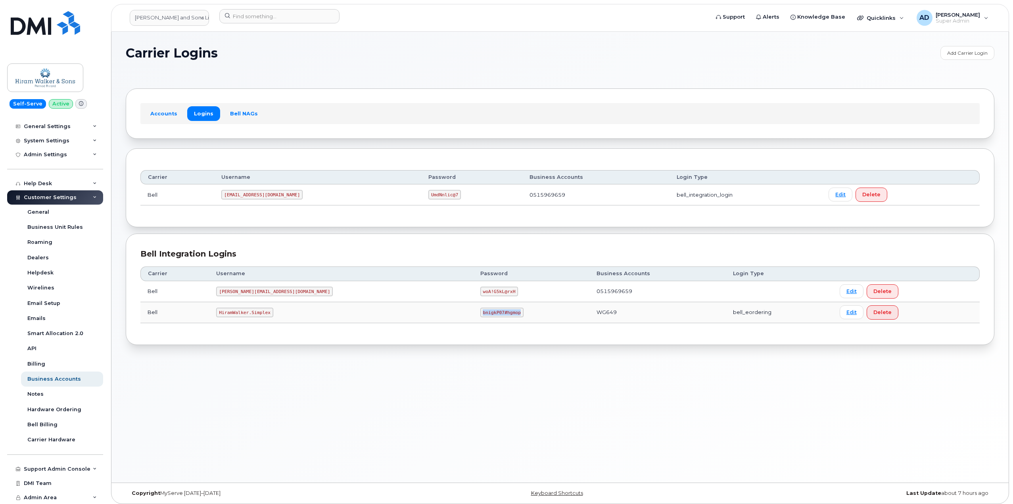
copy tr "bnigkP07#hgmop"
click at [418, 329] on div "Carrier Username Password Business Accounts Login Type Bell [EMAIL_ADDRESS][DOM…" at bounding box center [559, 294] width 839 height 71
drag, startPoint x: 431, startPoint y: 311, endPoint x: 394, endPoint y: 314, distance: 37.5
click at [480, 314] on code "bnigkP07#hgmop" at bounding box center [501, 313] width 43 height 10
copy code "bnigkP07#hgmop"
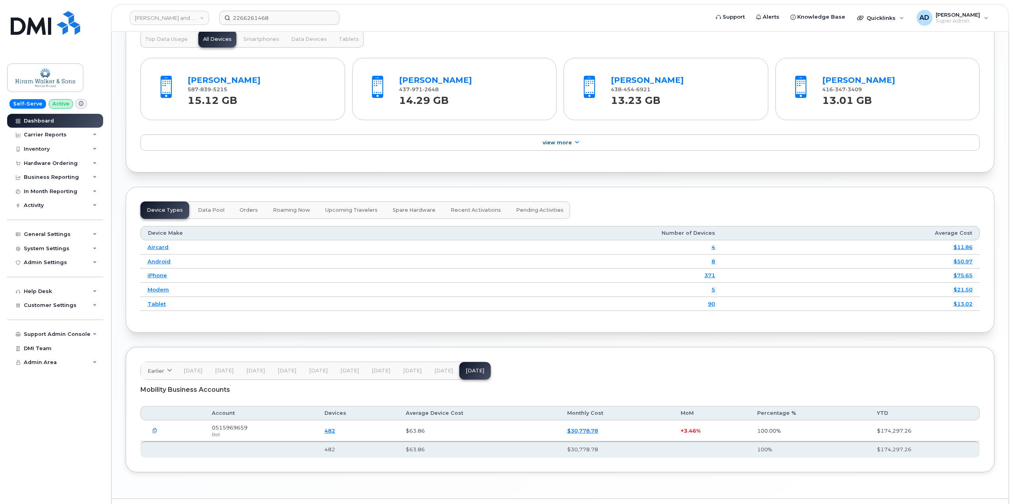
scroll to position [872, 0]
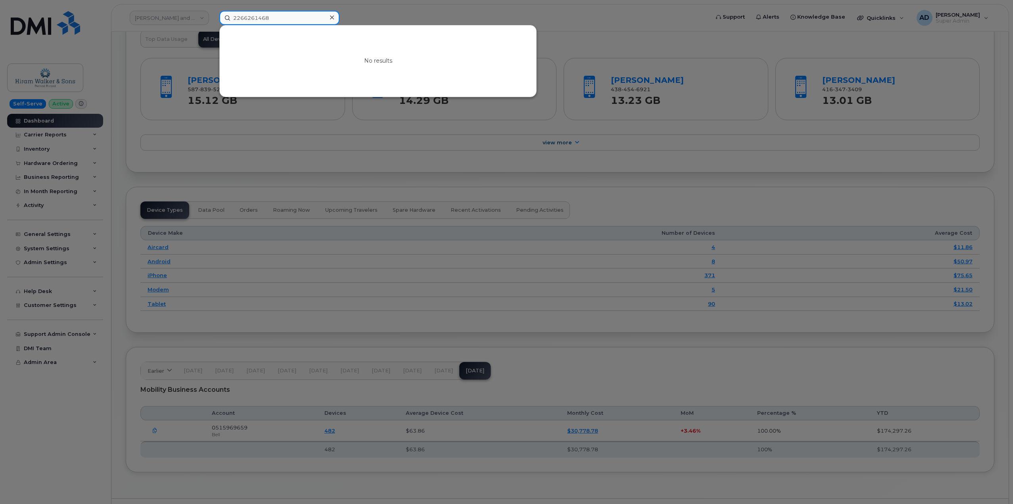
drag, startPoint x: 316, startPoint y: 17, endPoint x: 222, endPoint y: 18, distance: 94.0
click at [222, 18] on input "2266261468" at bounding box center [279, 18] width 120 height 14
paste input "89013802298670576377"
type input "89013802298670576377"
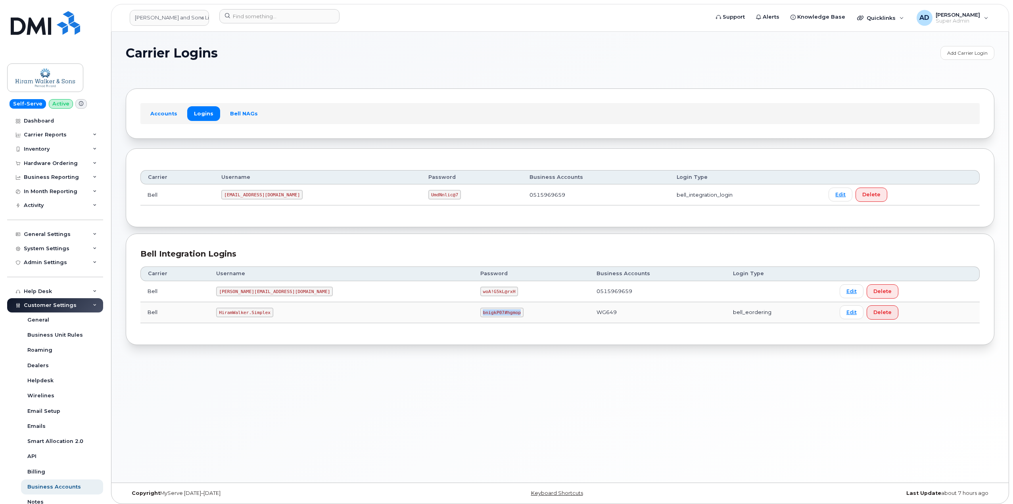
scroll to position [108, 0]
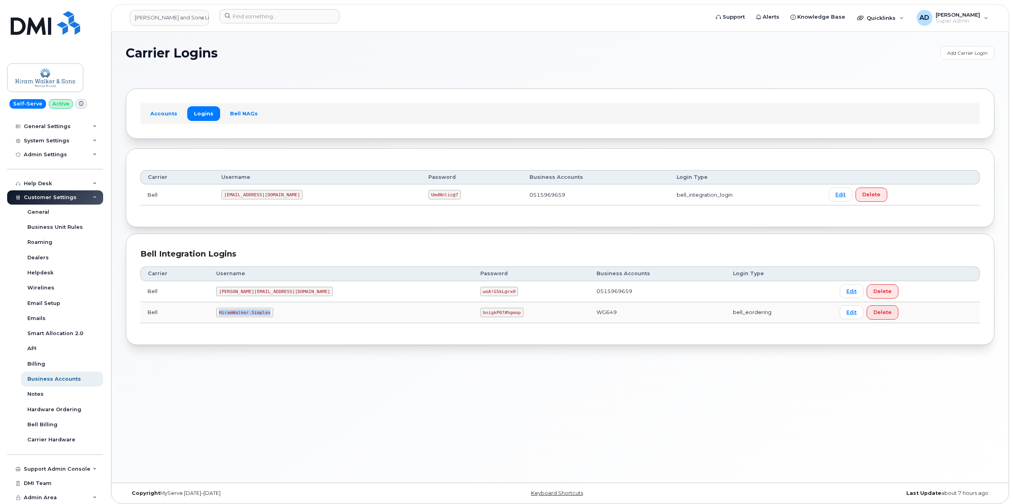
drag, startPoint x: 281, startPoint y: 315, endPoint x: 226, endPoint y: 316, distance: 54.7
click at [226, 316] on td "HiramWalker.Simplex" at bounding box center [341, 312] width 264 height 21
copy code "HiramWalker.Simplex"
drag, startPoint x: 435, startPoint y: 314, endPoint x: 393, endPoint y: 316, distance: 41.7
click at [473, 316] on td "bnigkP07#hgmop" at bounding box center [531, 312] width 116 height 21
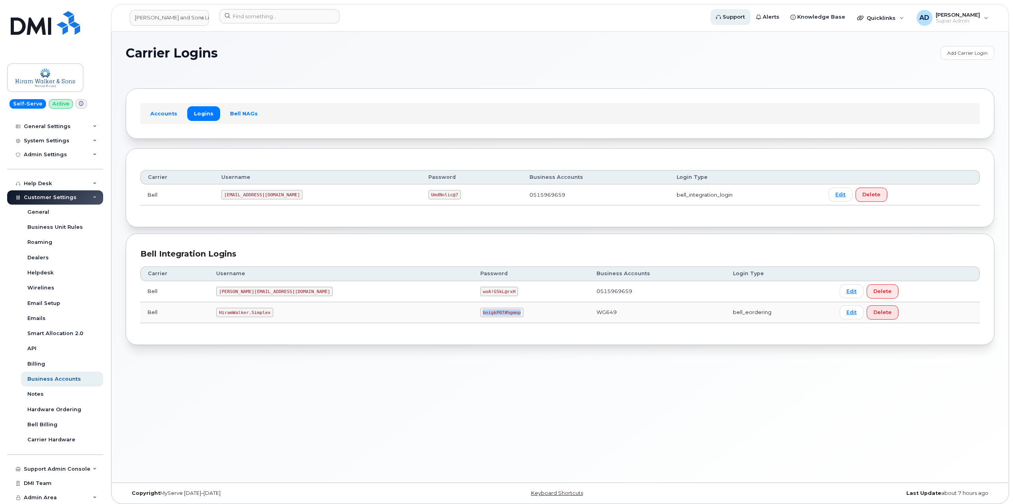
copy code "bnigkP07#hgmop"
